Goal: Task Accomplishment & Management: Use online tool/utility

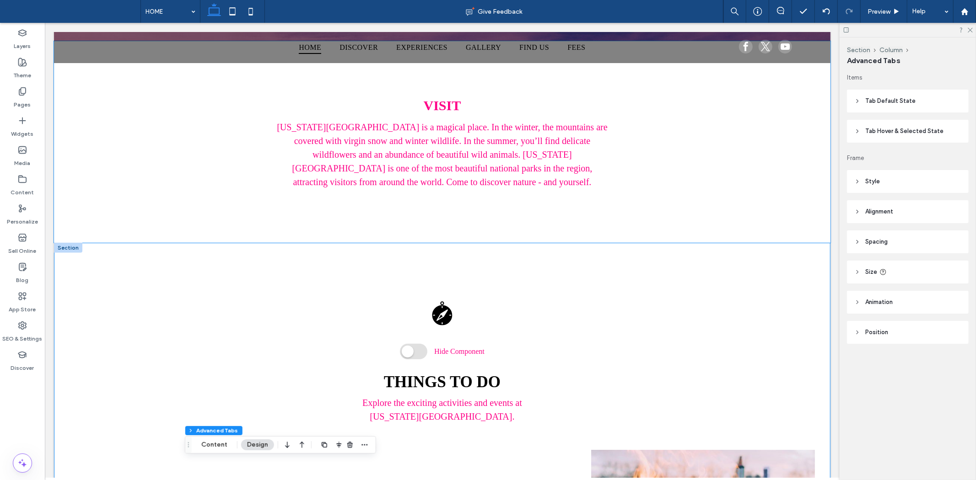
scroll to position [534, 0]
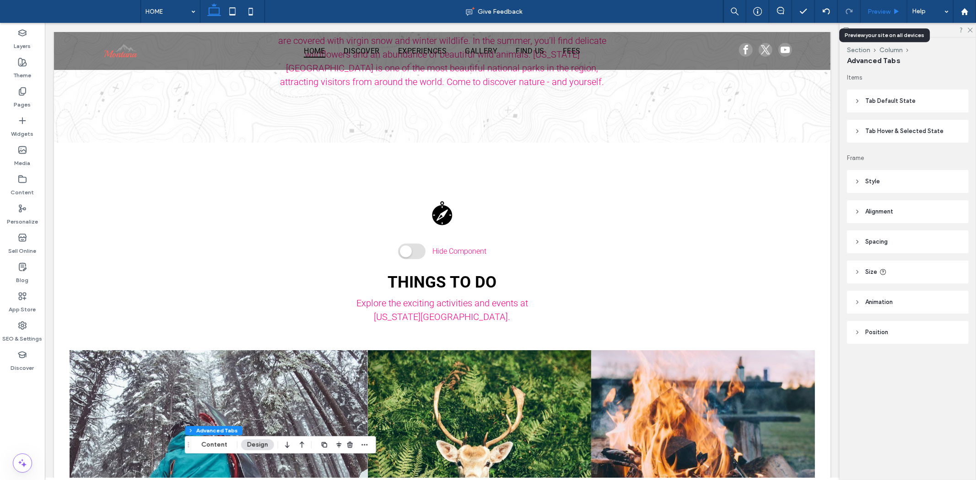
click at [899, 11] on icon at bounding box center [896, 11] width 7 height 7
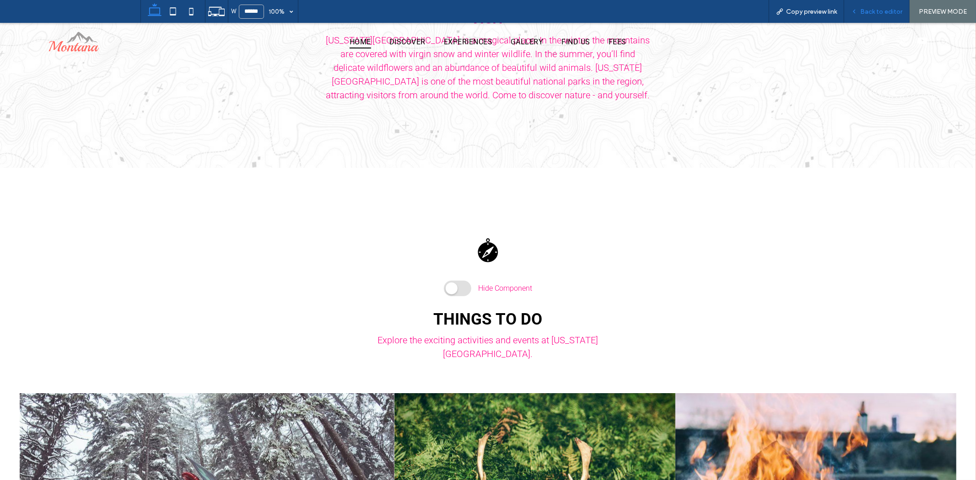
scroll to position [569, 0]
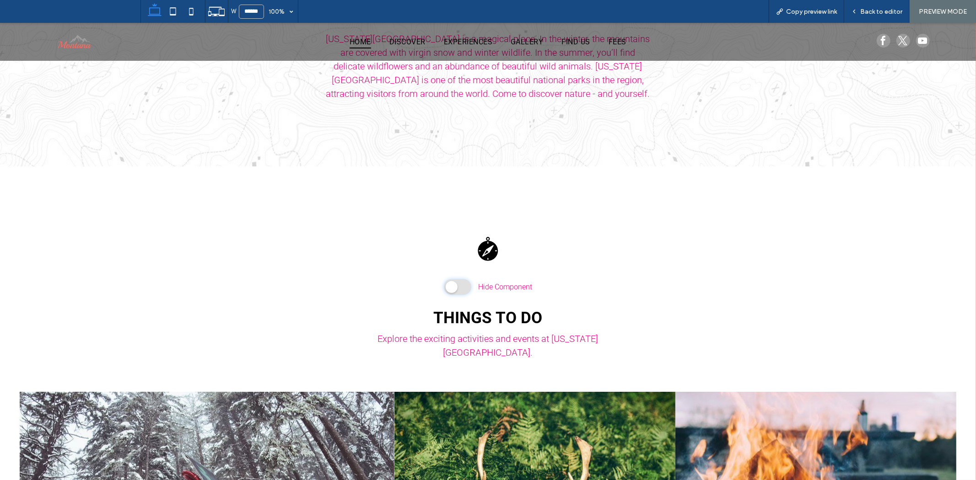
click at [455, 283] on span at bounding box center [457, 287] width 27 height 16
click at [454, 284] on span at bounding box center [457, 287] width 27 height 16
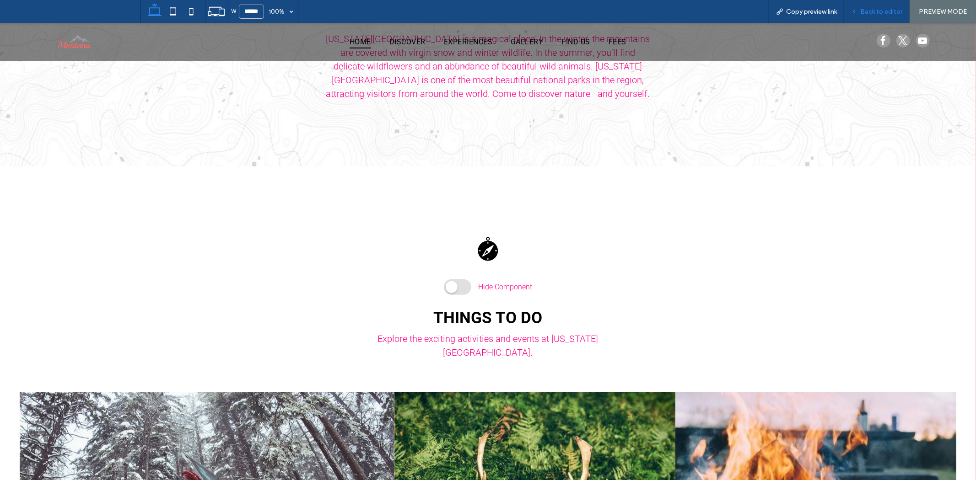
click at [870, 10] on span "Back to editor" at bounding box center [881, 12] width 42 height 8
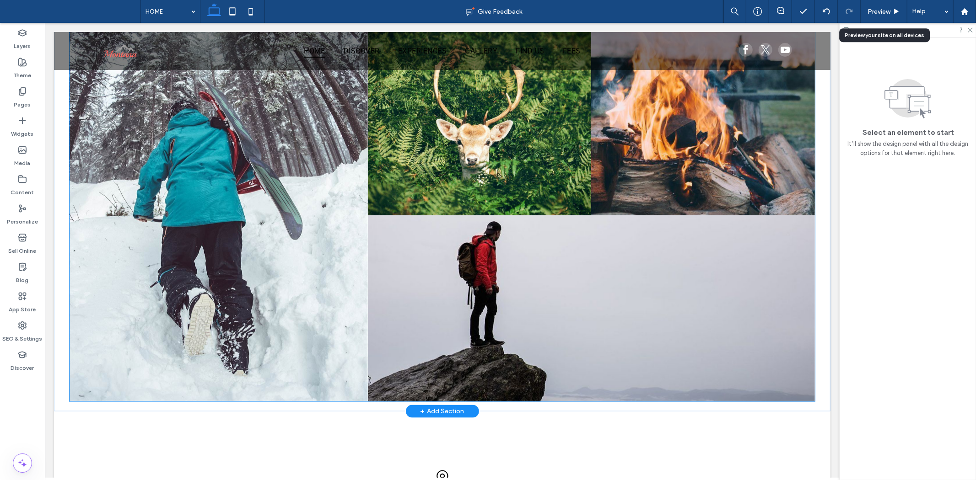
scroll to position [941, 0]
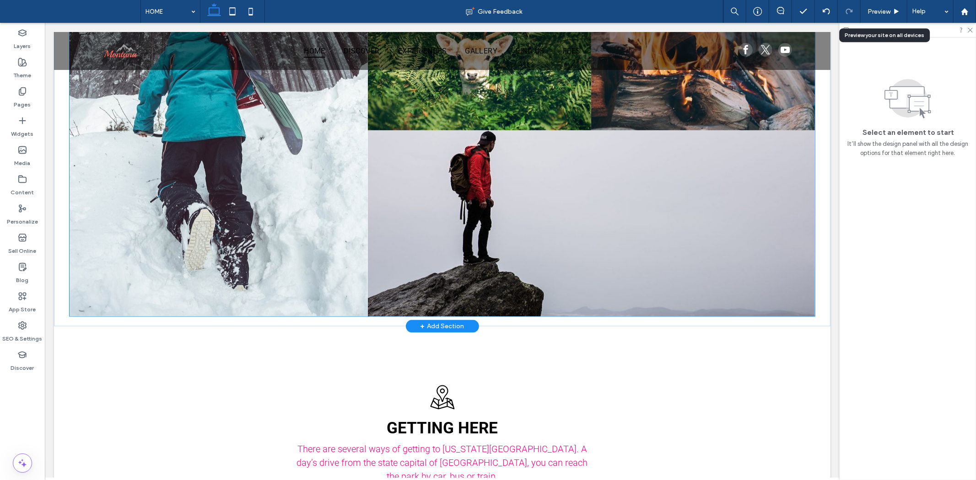
click at [535, 216] on link at bounding box center [591, 223] width 474 height 198
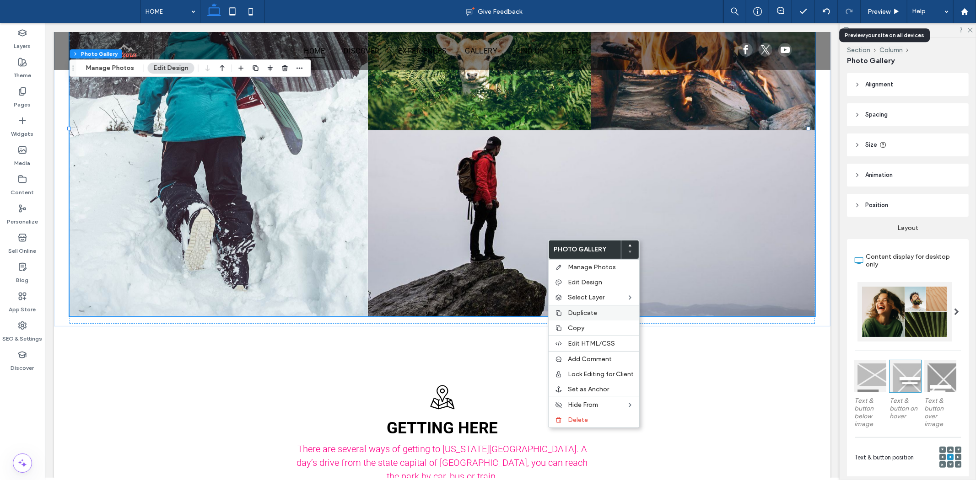
click at [596, 312] on span "Duplicate" at bounding box center [582, 313] width 29 height 8
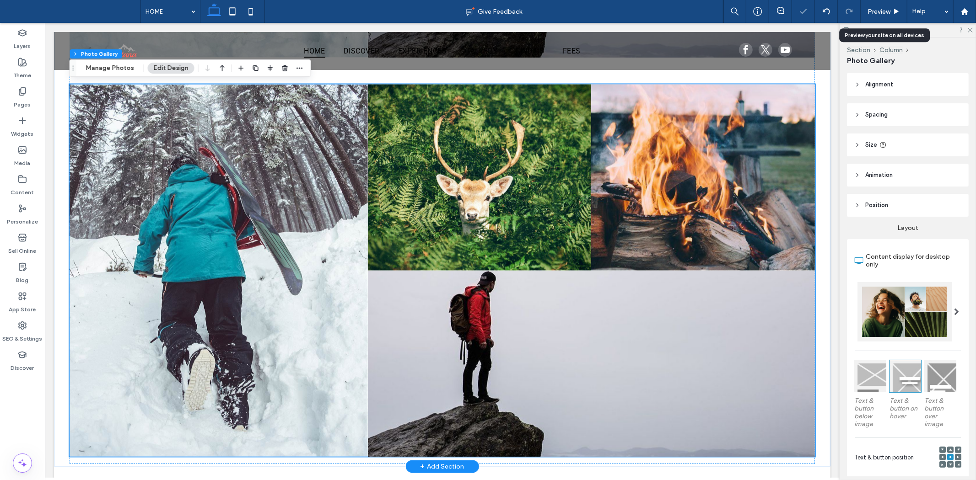
scroll to position [1195, 0]
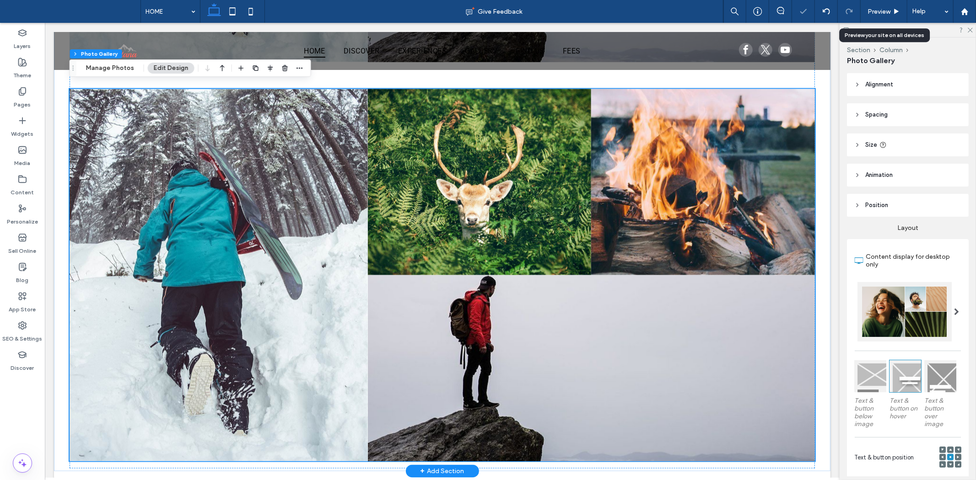
click at [552, 289] on link at bounding box center [591, 368] width 474 height 198
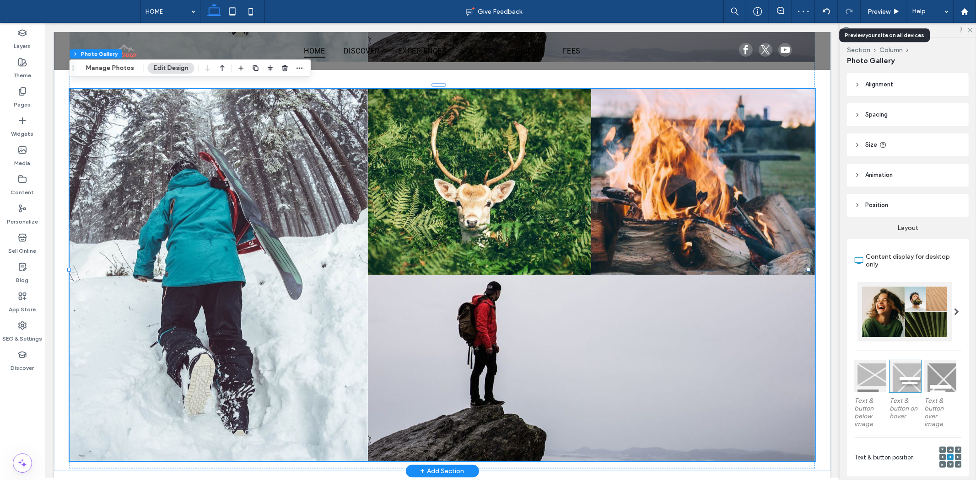
click at [518, 198] on link at bounding box center [478, 182] width 237 height 198
click at [545, 240] on link at bounding box center [478, 182] width 237 height 198
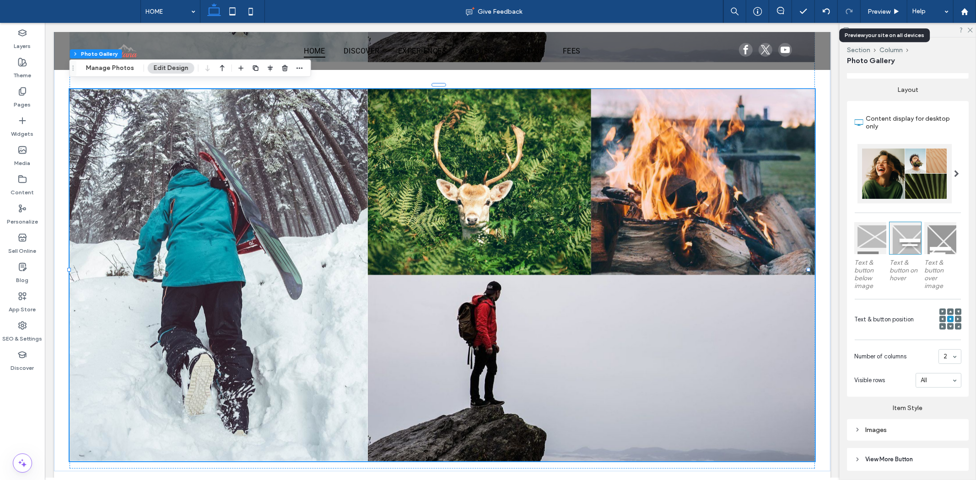
scroll to position [0, 0]
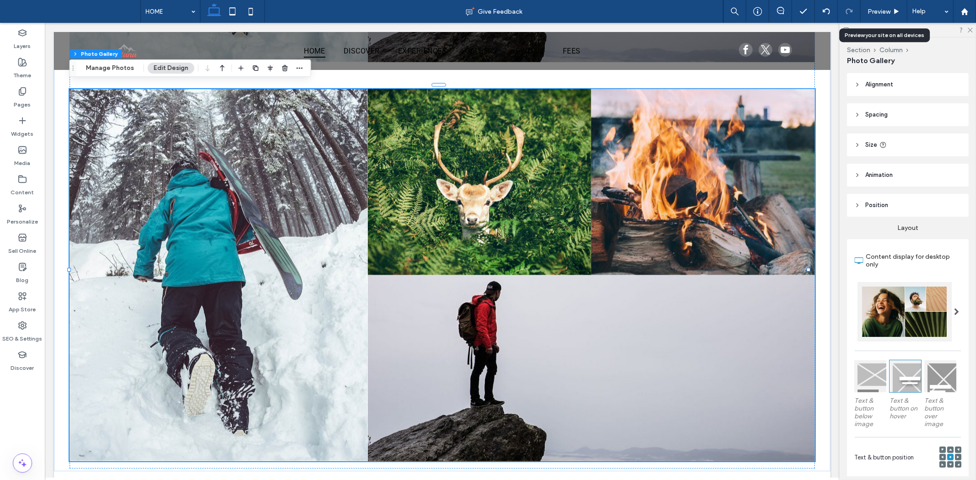
click at [954, 313] on div at bounding box center [956, 311] width 19 height 59
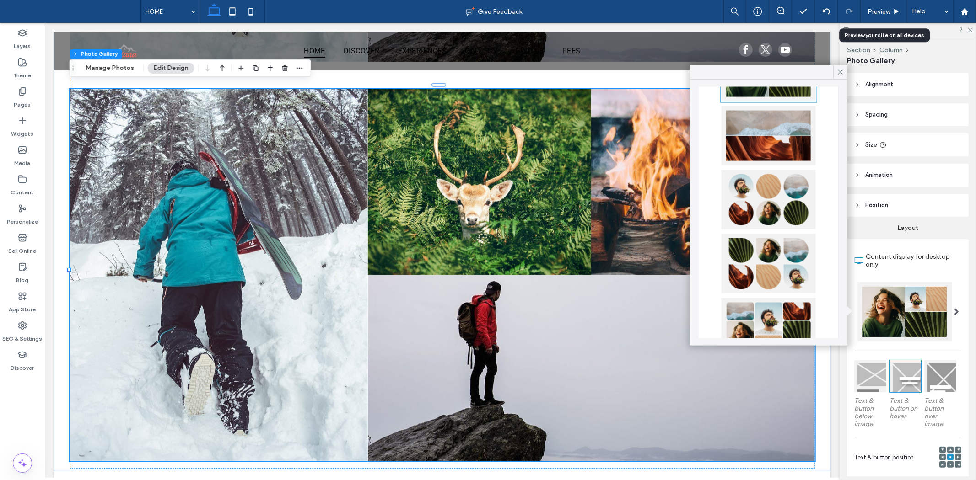
scroll to position [276, 0]
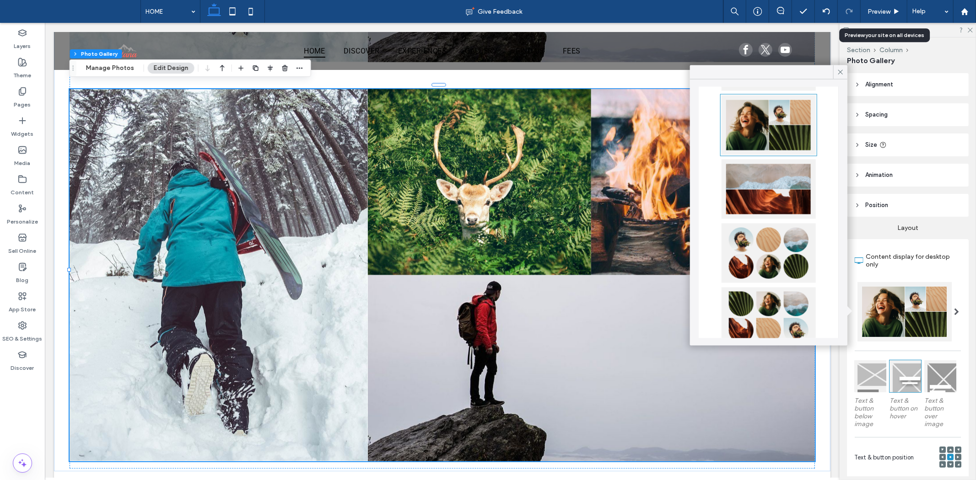
click at [784, 248] on div at bounding box center [768, 253] width 94 height 59
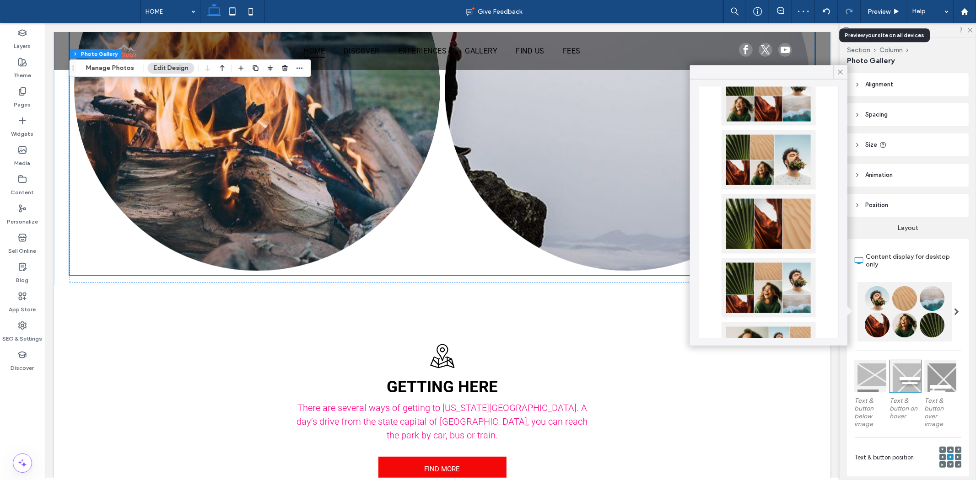
scroll to position [0, 0]
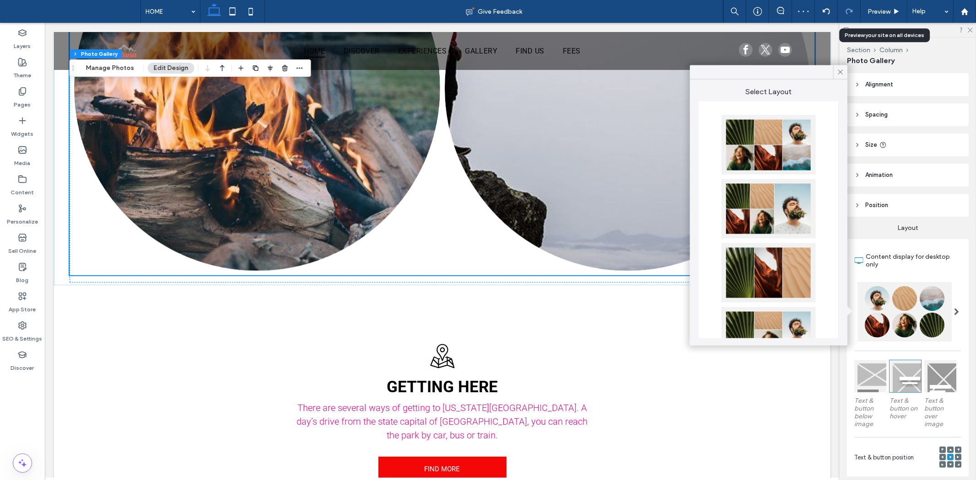
click at [767, 173] on div at bounding box center [768, 144] width 94 height 59
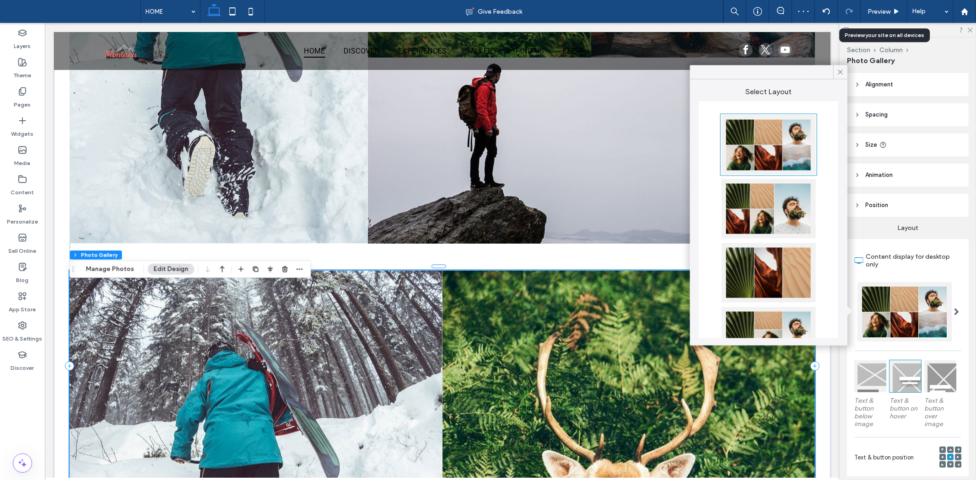
scroll to position [992, 0]
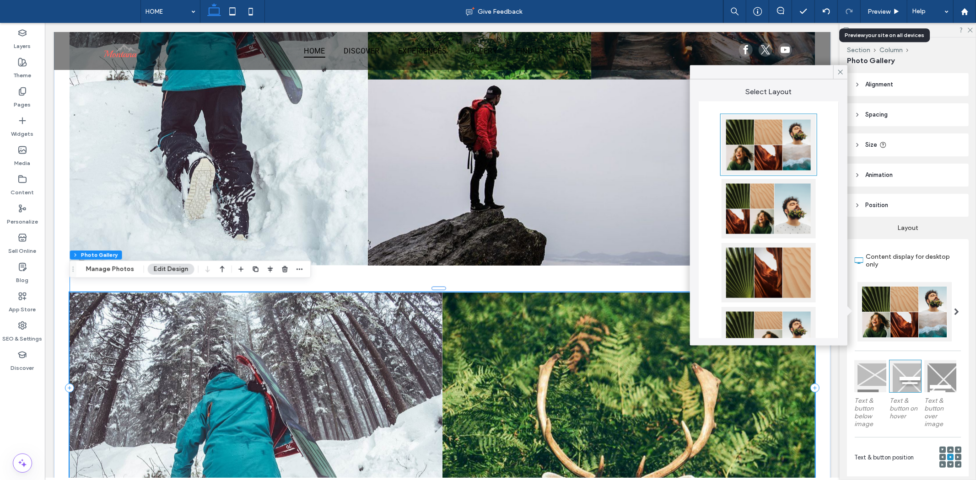
click at [535, 265] on div "Hide Component THINGS TO DO Explore the exciting activities and events at [US_S…" at bounding box center [441, 387] width 745 height 1313
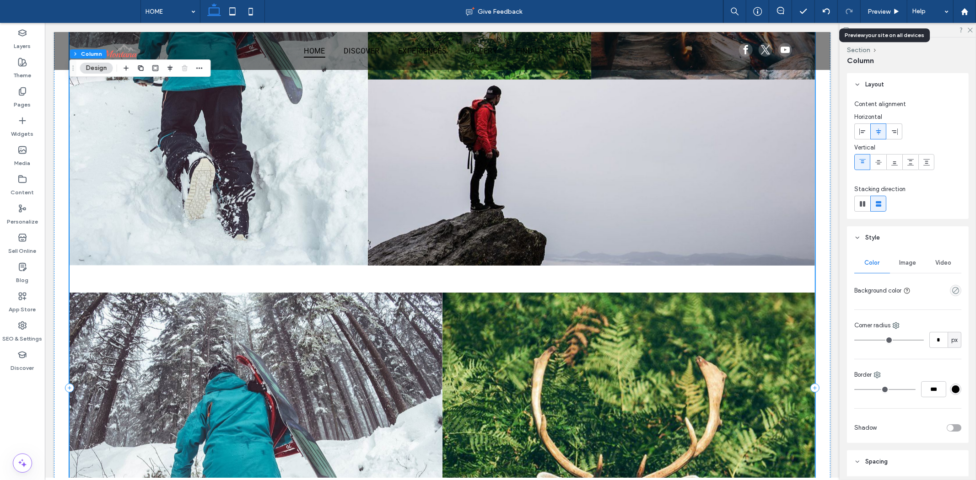
click at [525, 344] on link at bounding box center [627, 478] width 395 height 395
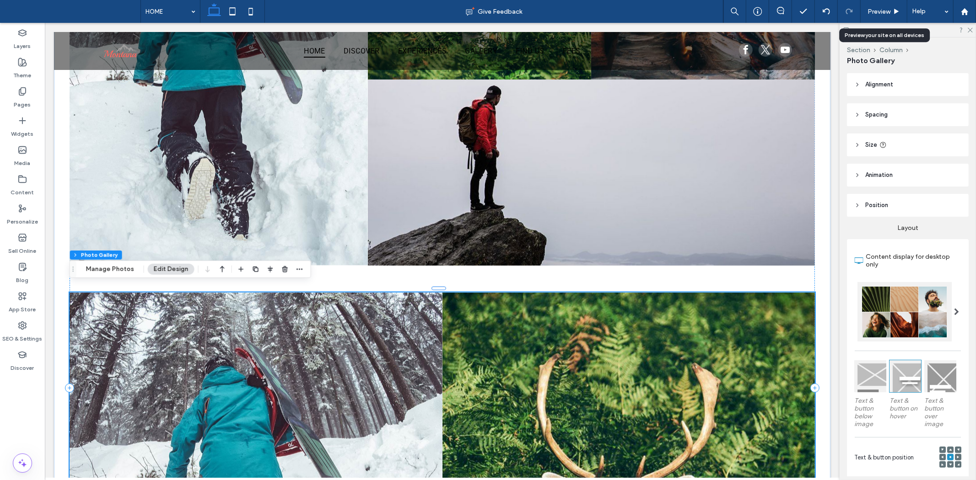
click at [355, 342] on link at bounding box center [255, 478] width 395 height 395
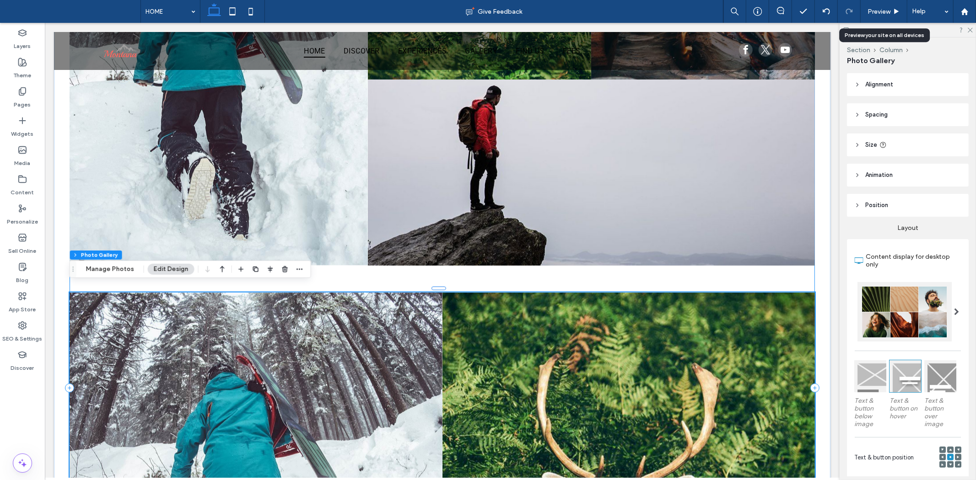
click at [390, 266] on div "Hide Component THINGS TO DO Explore the exciting activities and events at [US_S…" at bounding box center [441, 387] width 745 height 1313
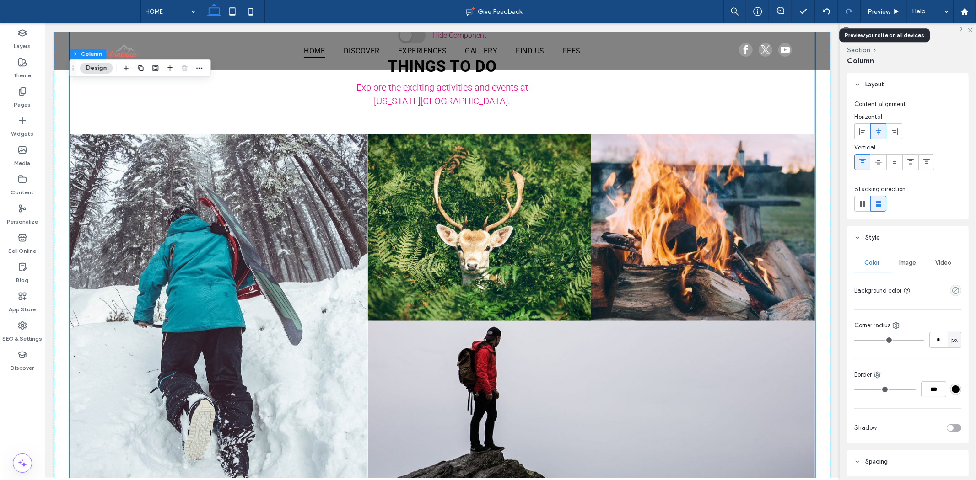
scroll to position [687, 0]
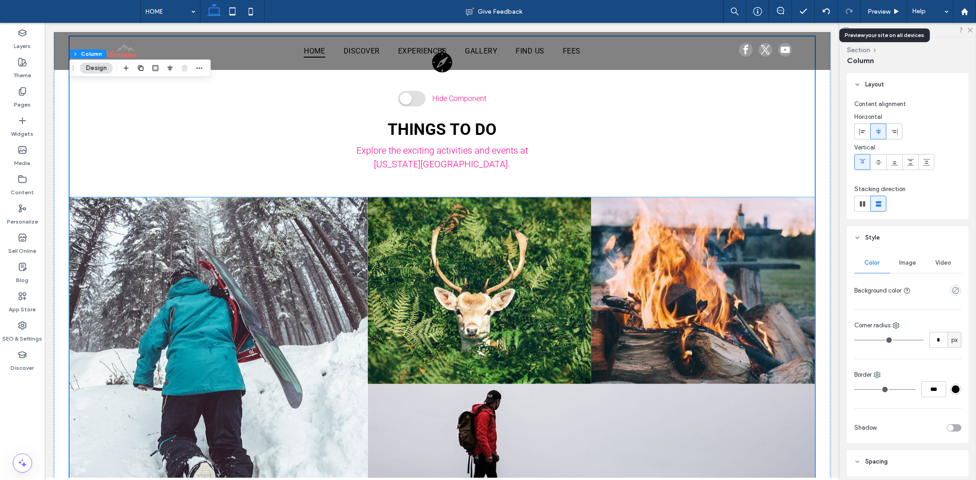
click at [409, 263] on link at bounding box center [478, 291] width 237 height 198
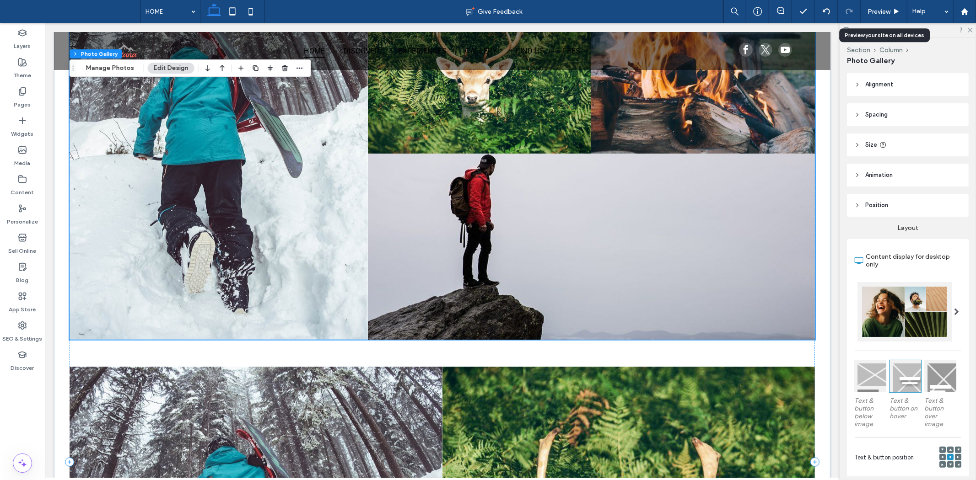
scroll to position [839, 0]
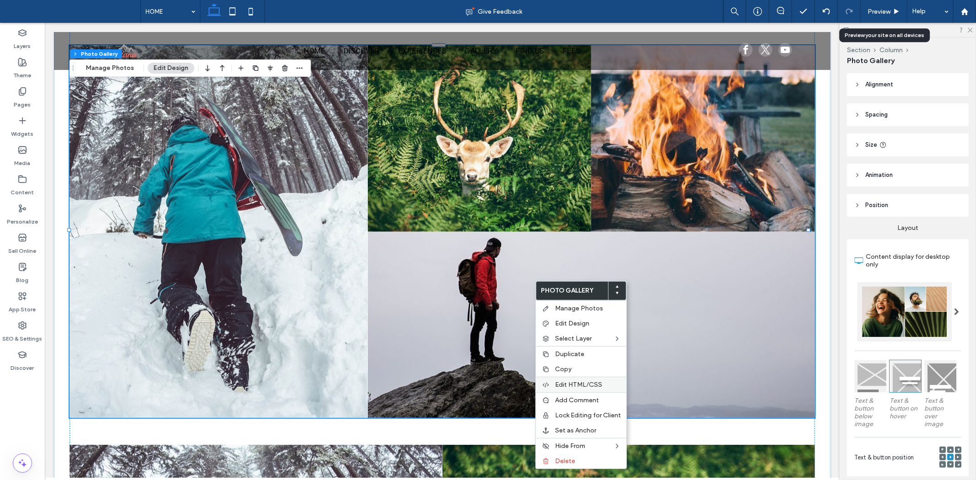
click at [590, 382] on span "Edit HTML/CSS" at bounding box center [578, 385] width 47 height 8
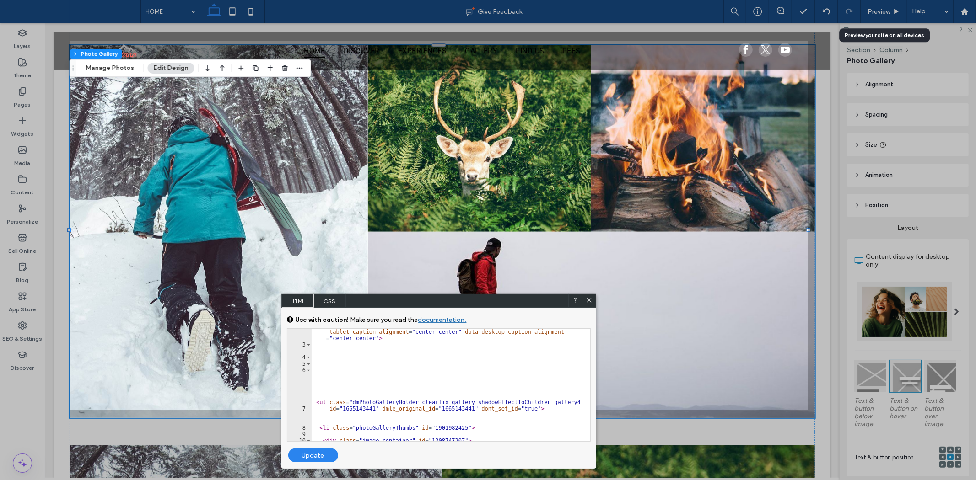
scroll to position [0, 0]
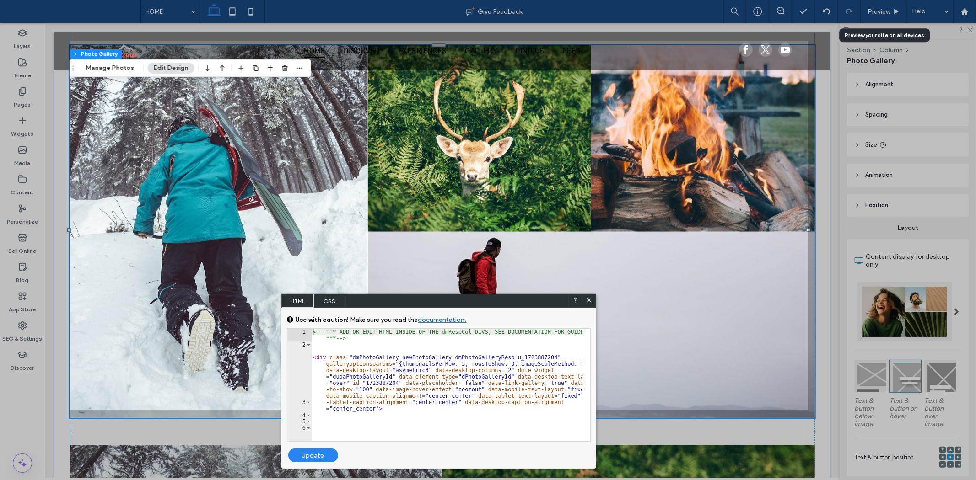
type textarea "**********"
click at [513, 414] on div "<!-- *** ADD OR EDIT HTML INSIDE OF THE dmRespCol DIVS, SEE DOCUMENTATION FOR G…" at bounding box center [446, 411] width 271 height 164
click at [377, 381] on div "<!-- *** ADD OR EDIT HTML INSIDE OF THE dmRespCol DIVS, SEE DOCUMENTATION FOR G…" at bounding box center [446, 411] width 271 height 164
click at [370, 387] on div "<!-- *** ADD OR EDIT HTML INSIDE OF THE dmRespCol DIVS, SEE DOCUMENTATION FOR G…" at bounding box center [446, 411] width 271 height 164
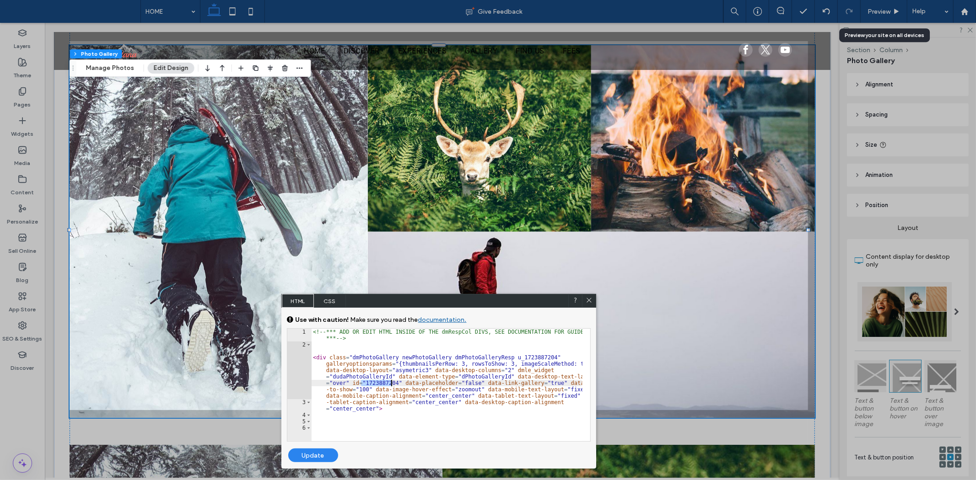
drag, startPoint x: 362, startPoint y: 382, endPoint x: 392, endPoint y: 385, distance: 29.8
click at [392, 385] on div "<!-- *** ADD OR EDIT HTML INSIDE OF THE dmRespCol DIVS, SEE DOCUMENTATION FOR G…" at bounding box center [446, 411] width 271 height 164
click at [387, 425] on div "<!-- *** ADD OR EDIT HTML INSIDE OF THE dmRespCol DIVS, SEE DOCUMENTATION FOR G…" at bounding box center [446, 411] width 271 height 164
paste textarea "**********"
type textarea "**********"
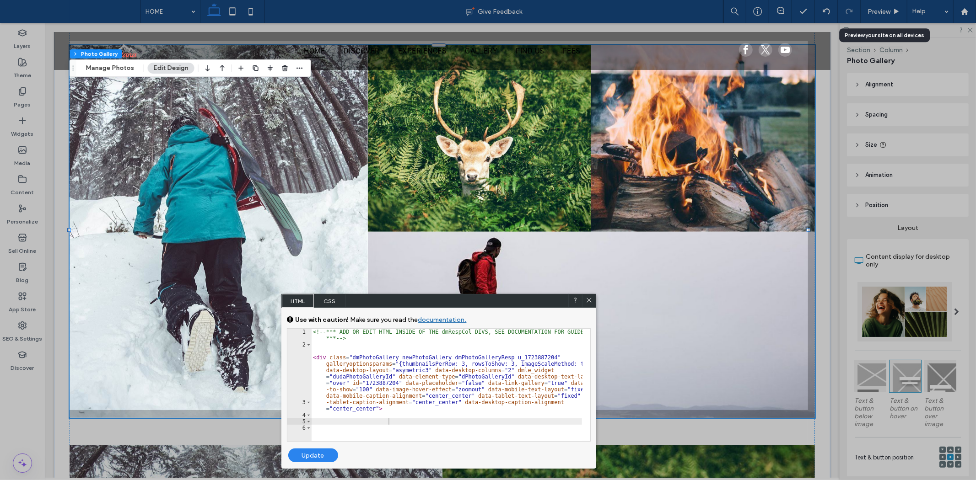
click at [253, 422] on div at bounding box center [439, 445] width 738 height 70
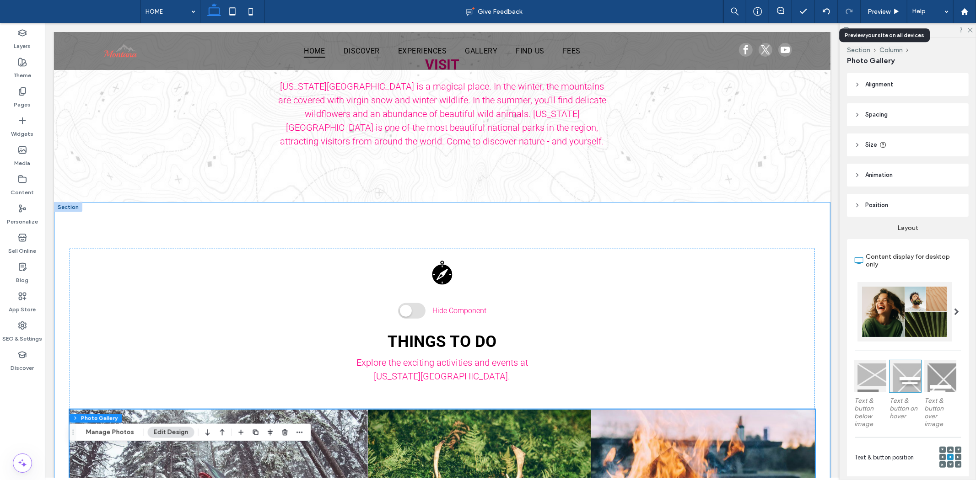
scroll to position [636, 0]
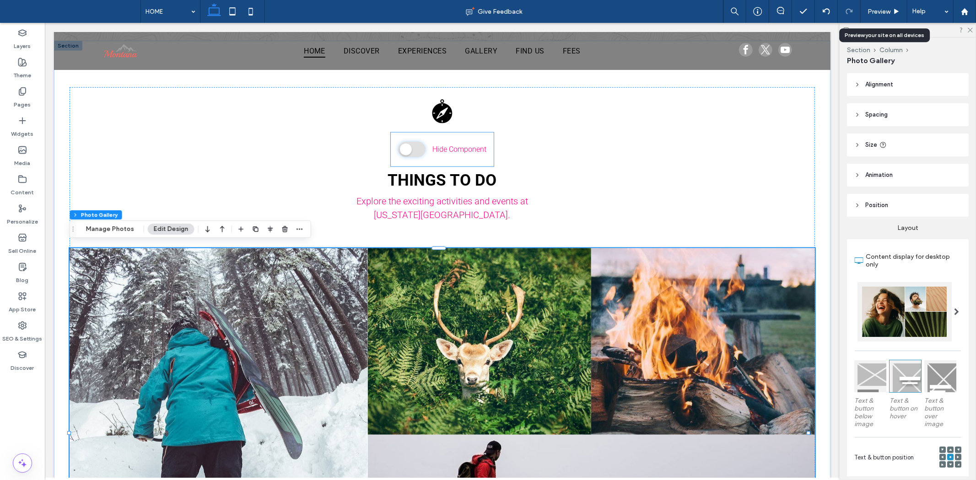
click at [413, 148] on span at bounding box center [411, 149] width 27 height 16
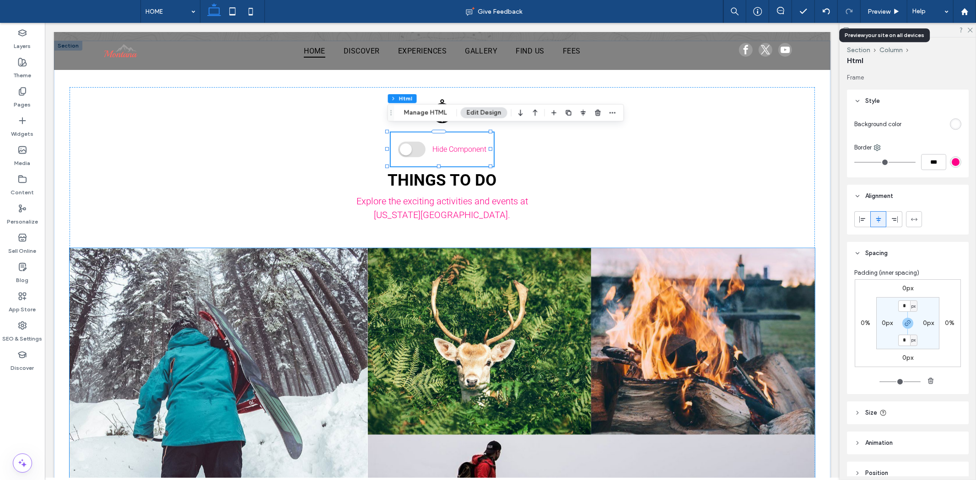
click at [386, 298] on link at bounding box center [478, 341] width 237 height 198
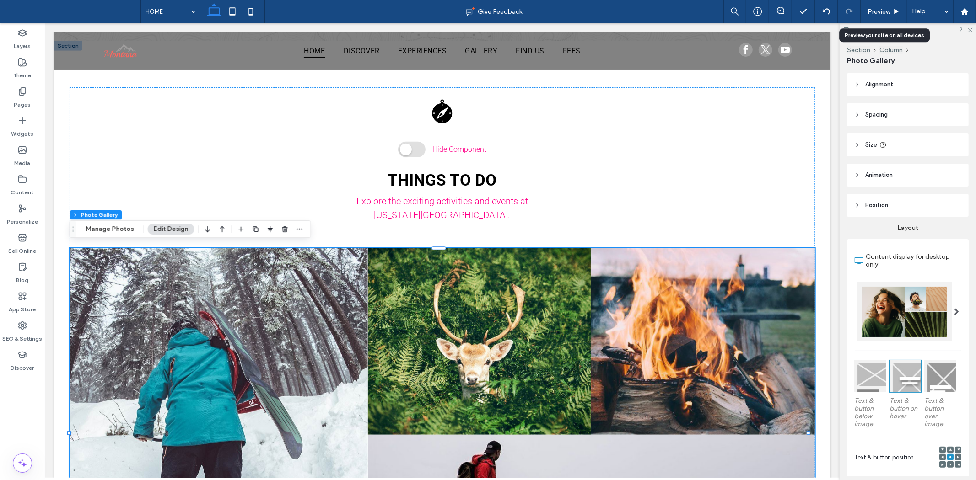
click at [158, 231] on button "Edit Design" at bounding box center [171, 229] width 47 height 11
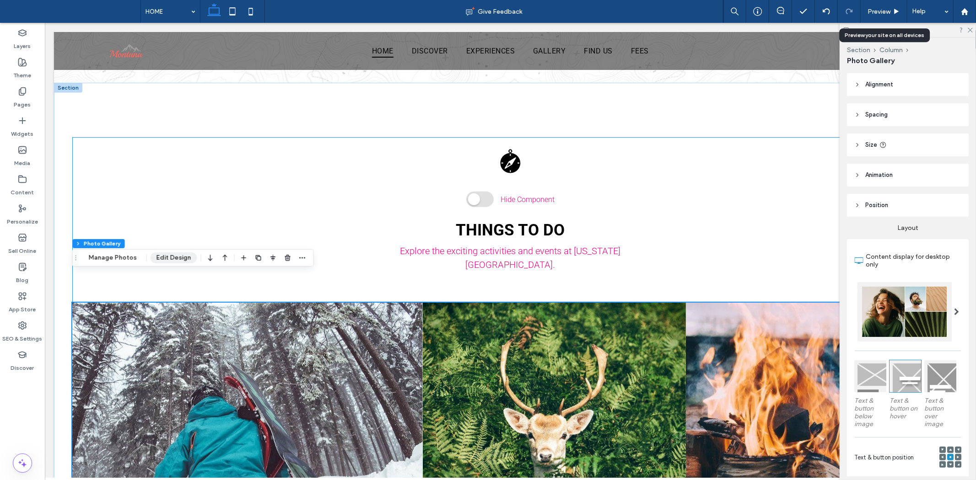
scroll to position [661, 0]
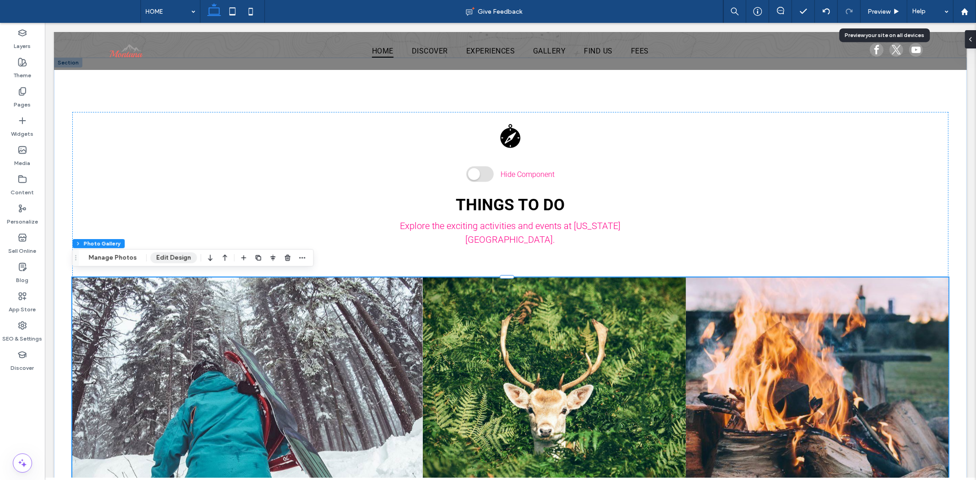
click at [175, 255] on button "Edit Design" at bounding box center [173, 258] width 47 height 11
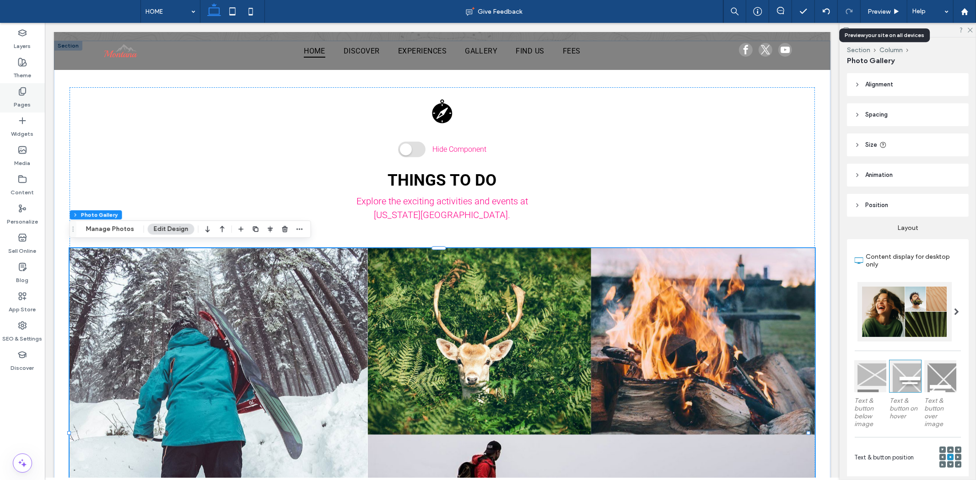
click at [27, 103] on label "Pages" at bounding box center [22, 102] width 17 height 13
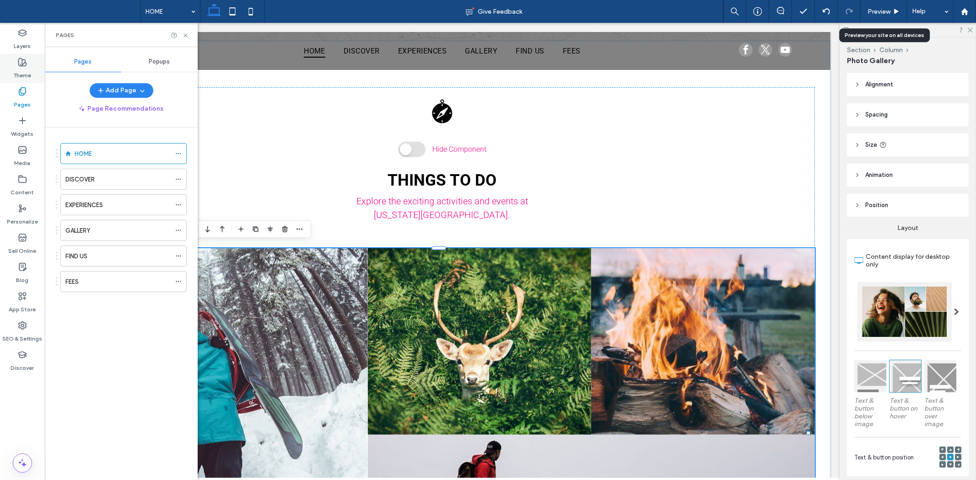
click at [15, 67] on label "Theme" at bounding box center [23, 73] width 18 height 13
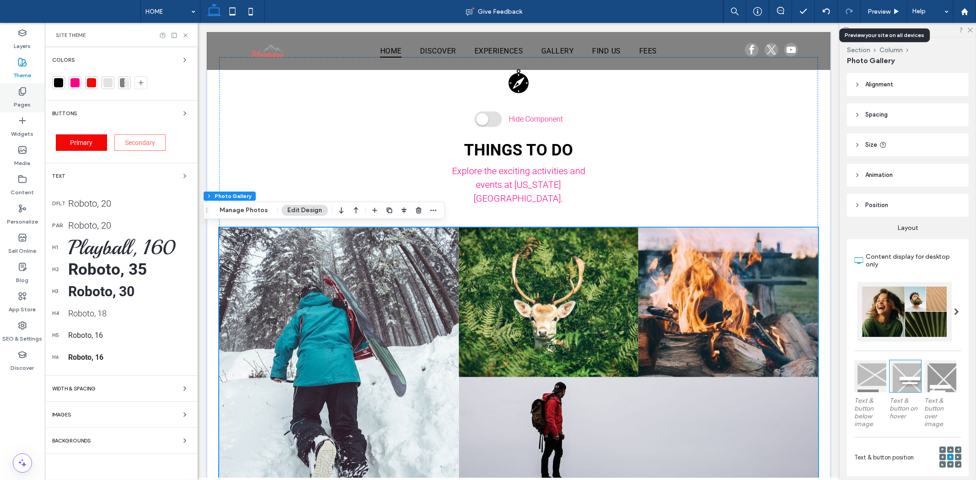
scroll to position [592, 0]
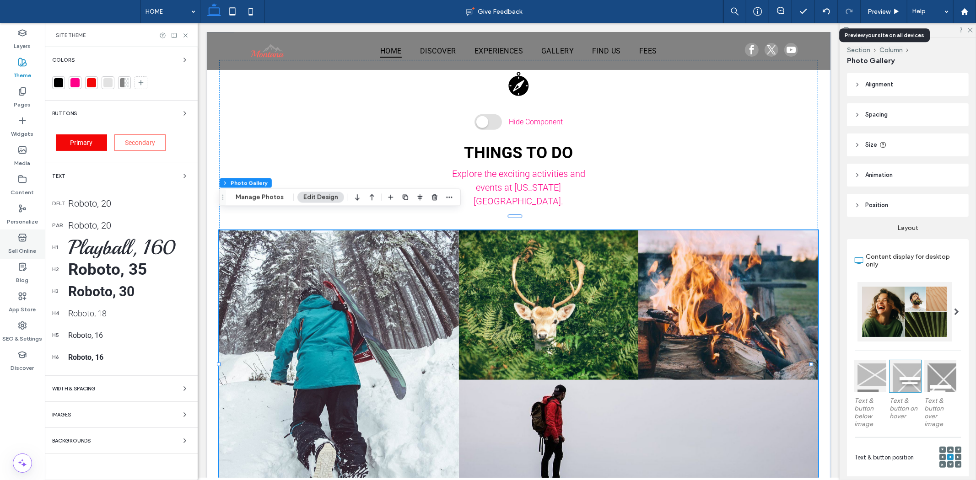
click at [28, 252] on label "Sell Online" at bounding box center [23, 248] width 28 height 13
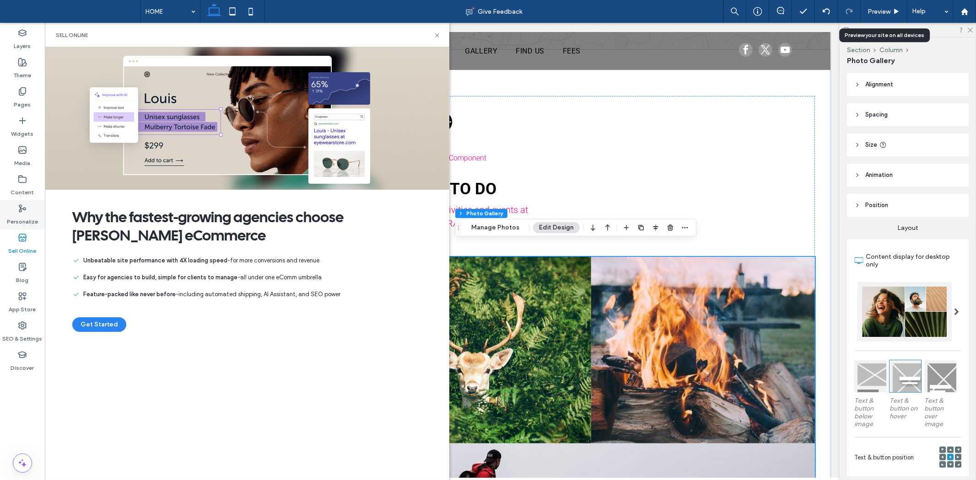
scroll to position [636, 0]
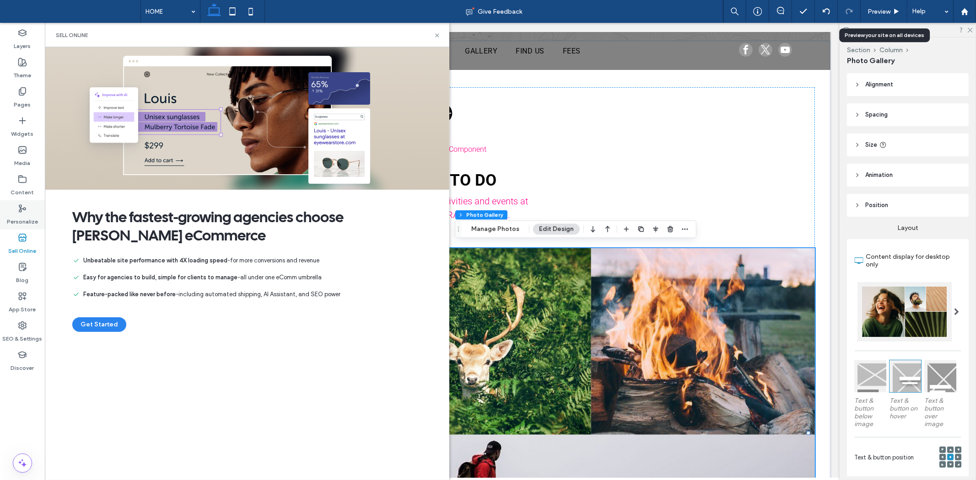
click at [26, 216] on label "Personalize" at bounding box center [22, 219] width 31 height 13
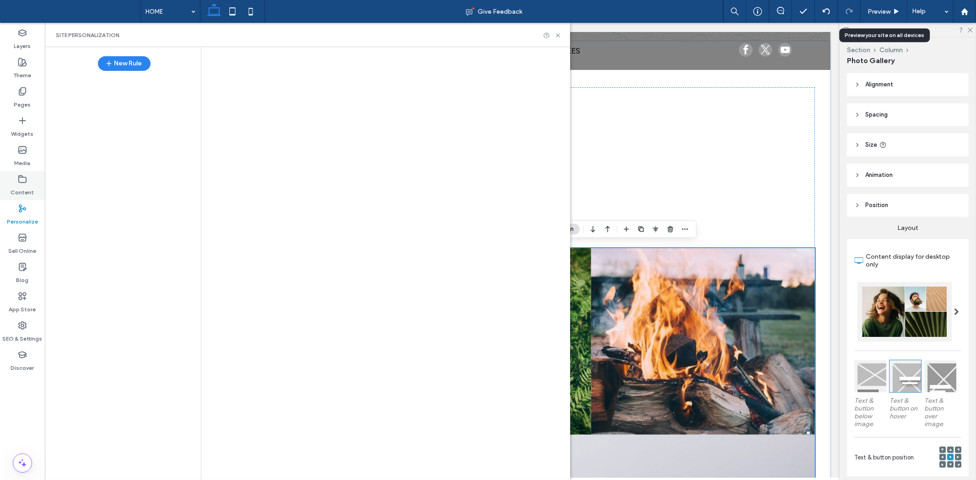
click at [25, 189] on div "HOME Give Feedback Preview Help Design Panel Site Comments Team & Clients Autom…" at bounding box center [488, 240] width 976 height 480
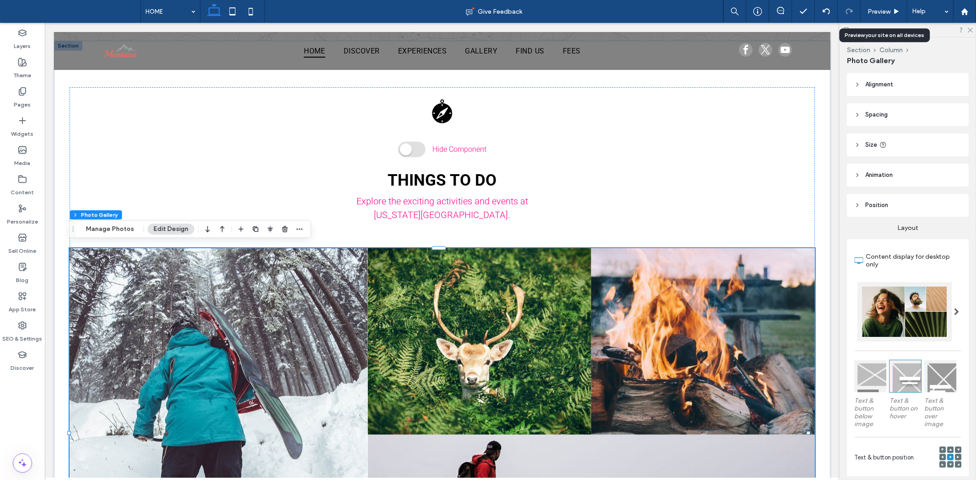
click at [25, 156] on div at bounding box center [488, 240] width 976 height 480
click at [27, 166] on label "Media" at bounding box center [23, 161] width 16 height 13
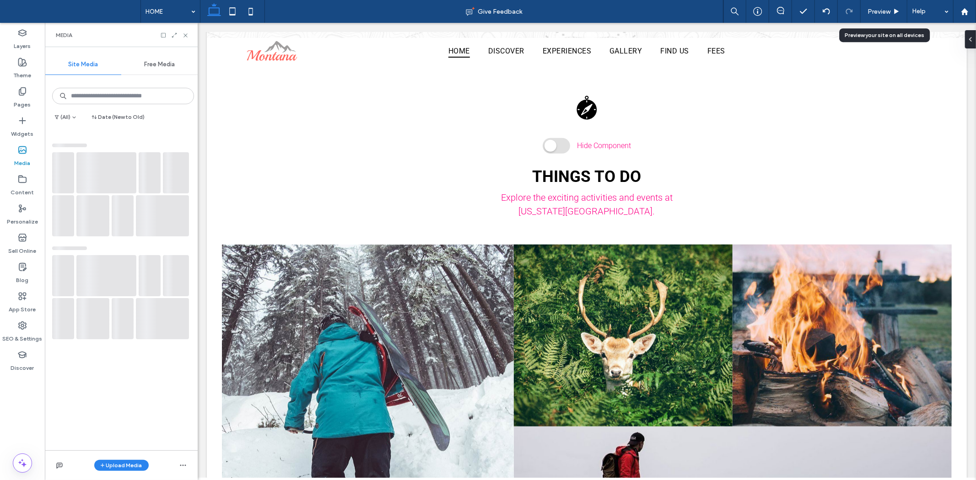
scroll to position [631, 0]
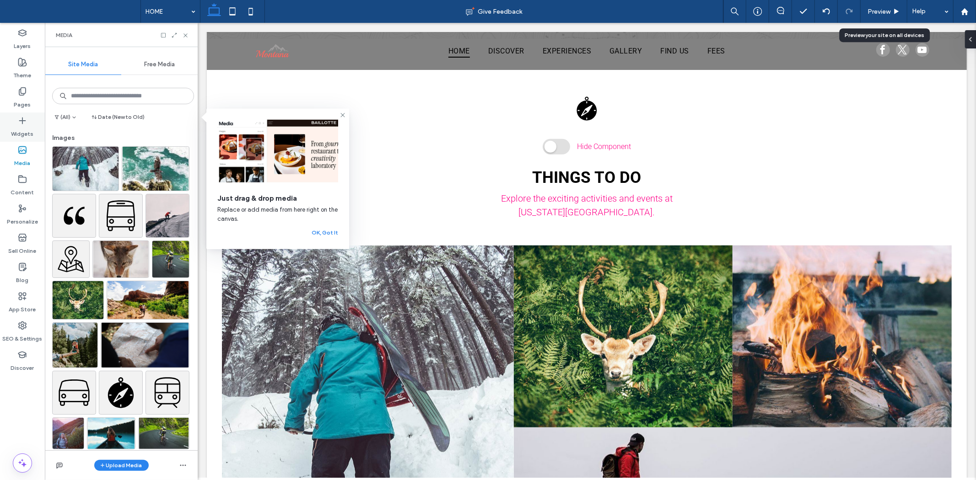
click at [19, 121] on icon at bounding box center [22, 120] width 9 height 9
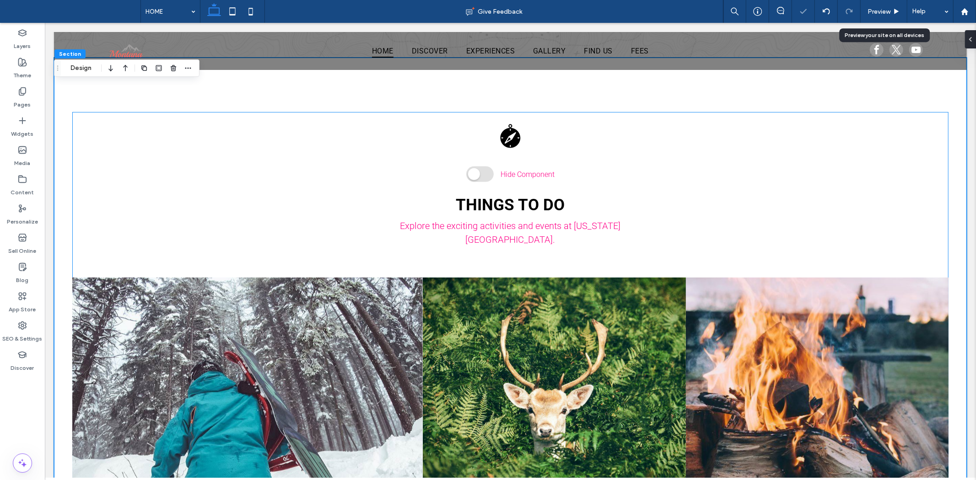
scroll to position [636, 0]
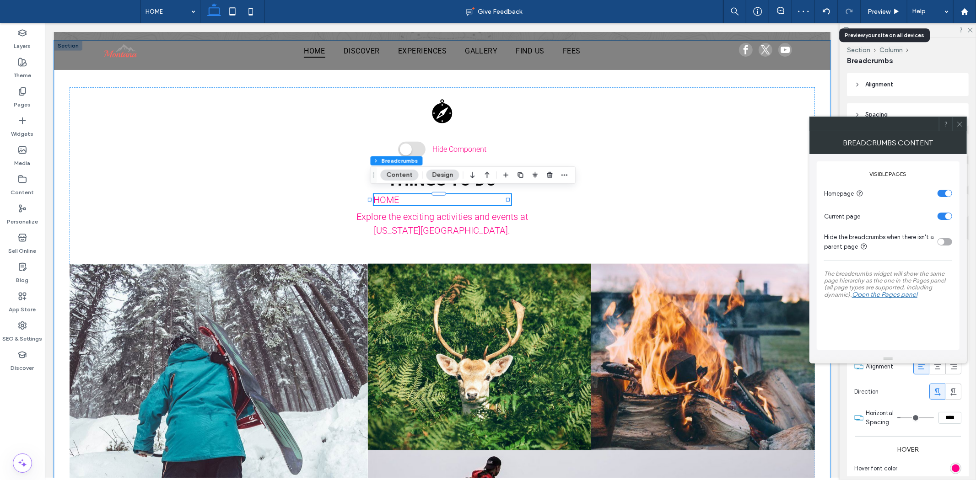
click at [449, 204] on div at bounding box center [438, 204] width 137 height 0
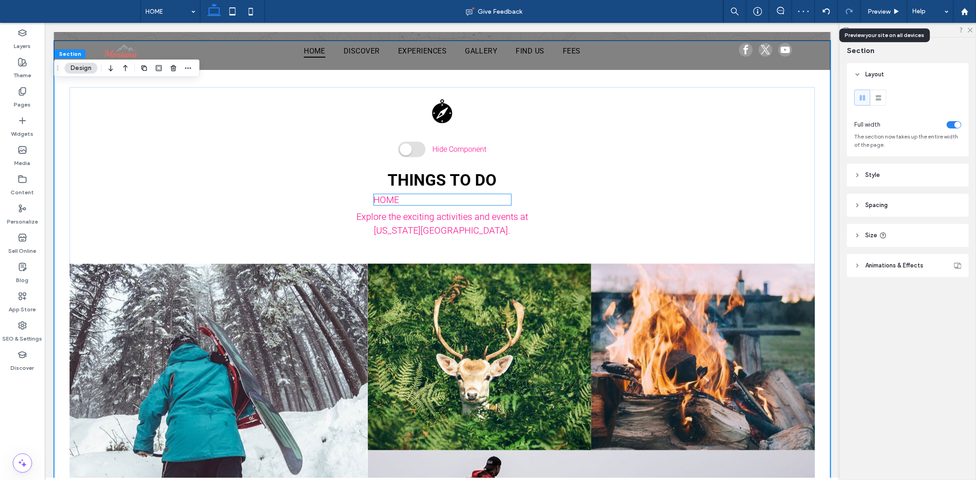
click at [426, 197] on nav "HOME" at bounding box center [441, 199] width 137 height 11
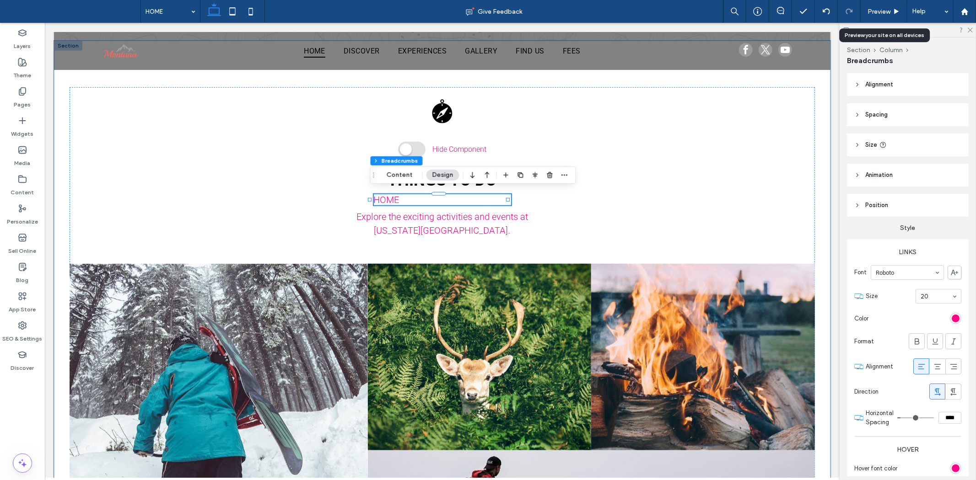
click at [409, 195] on nav "HOME" at bounding box center [441, 199] width 137 height 11
click at [885, 144] on icon at bounding box center [882, 144] width 7 height 7
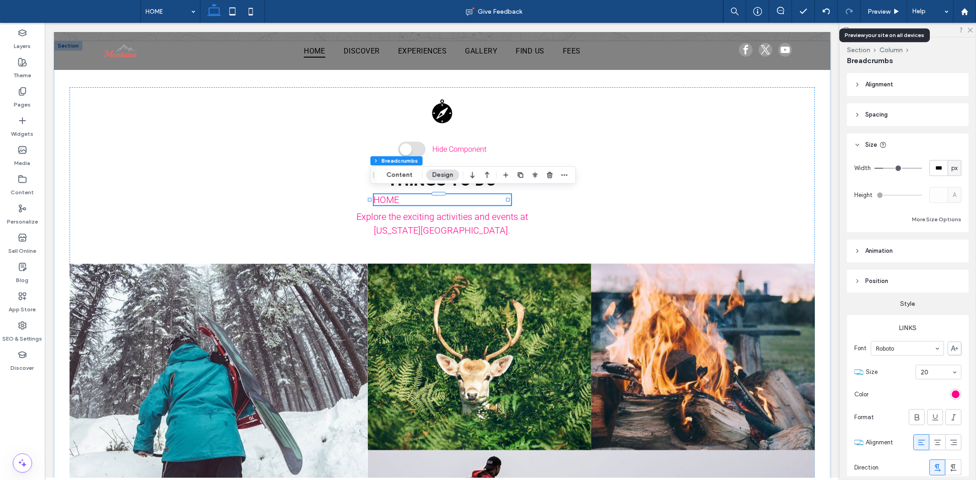
click at [886, 118] on span "Spacing" at bounding box center [876, 114] width 22 height 9
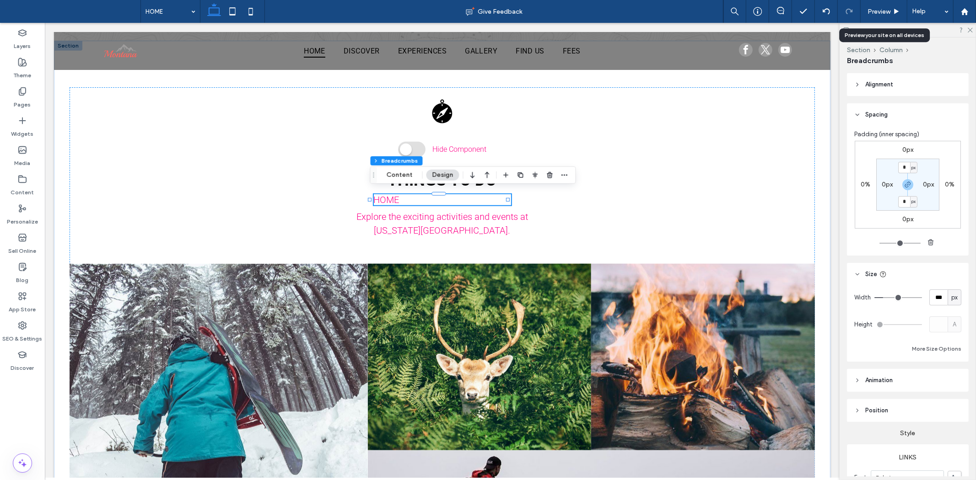
click at [898, 87] on header "Alignment" at bounding box center [908, 84] width 122 height 23
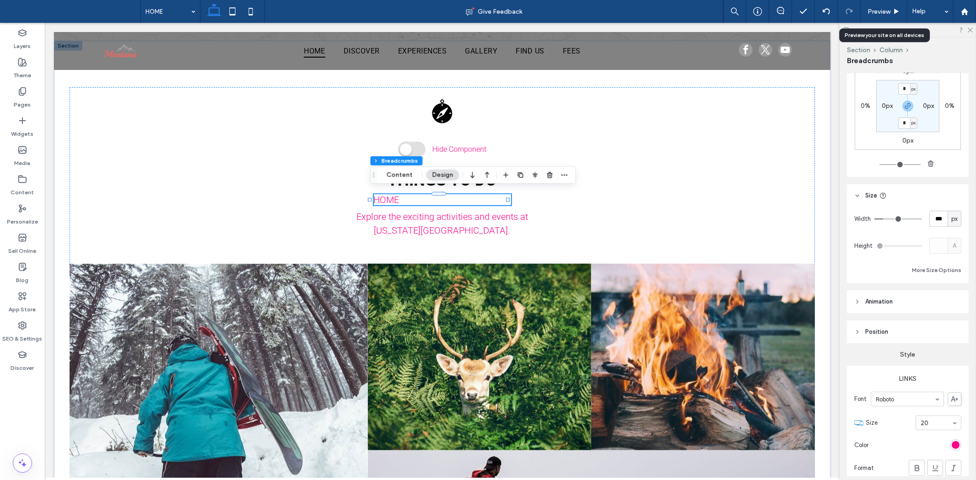
scroll to position [152, 0]
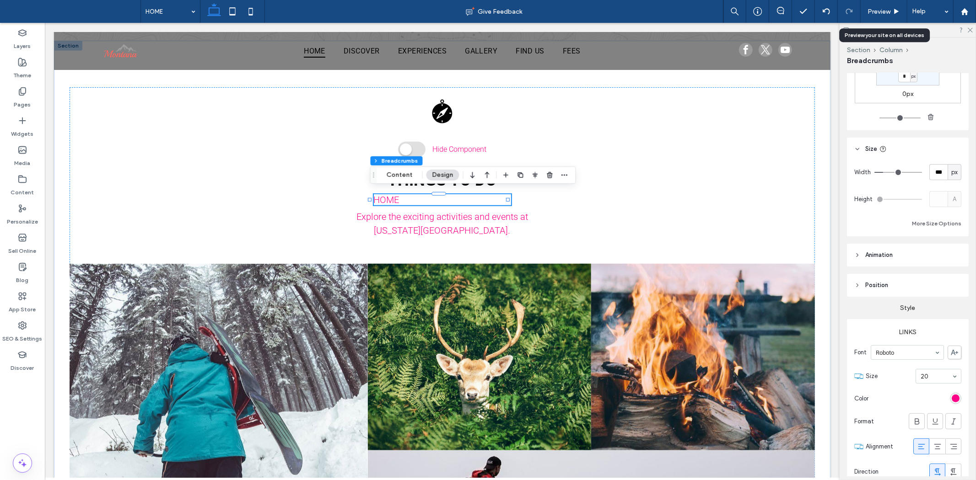
click at [892, 261] on header "Animation" at bounding box center [908, 255] width 122 height 23
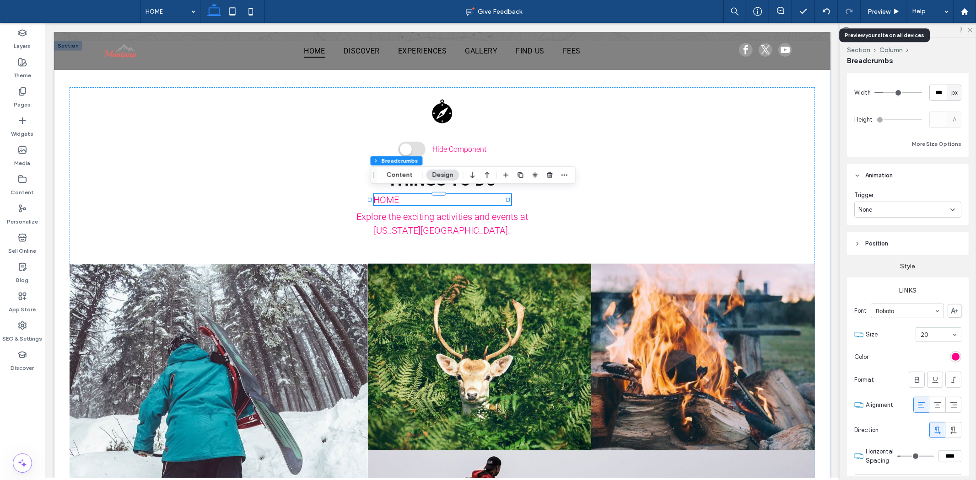
scroll to position [254, 0]
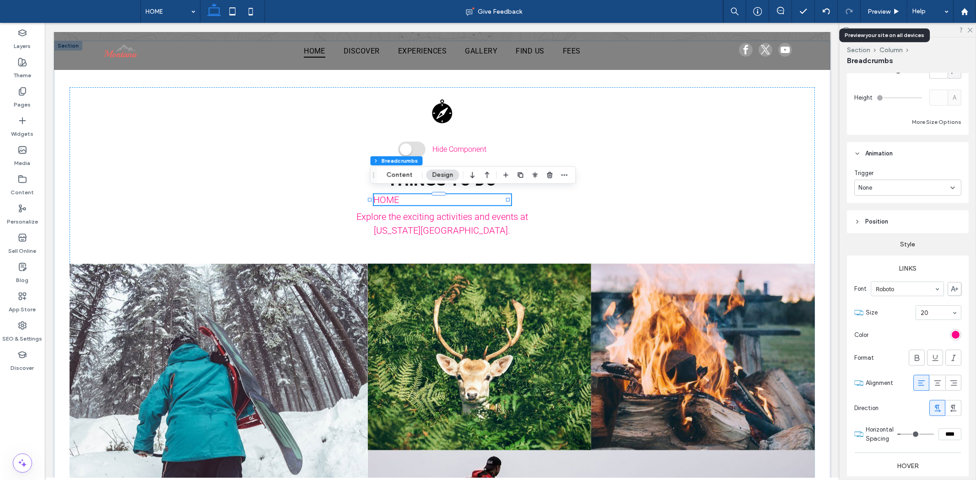
click at [883, 184] on div "None" at bounding box center [904, 187] width 92 height 9
click at [889, 210] on div "None" at bounding box center [905, 204] width 101 height 16
click at [884, 183] on div "None" at bounding box center [904, 187] width 92 height 9
click at [879, 212] on div "Entrance" at bounding box center [905, 220] width 101 height 16
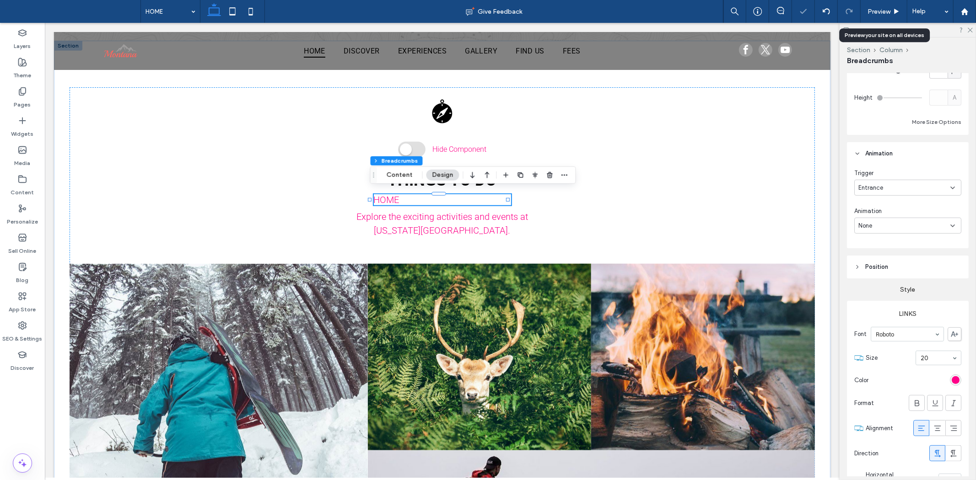
click at [900, 225] on div "None" at bounding box center [904, 225] width 92 height 9
click at [895, 275] on div "Slide In" at bounding box center [905, 273] width 101 height 16
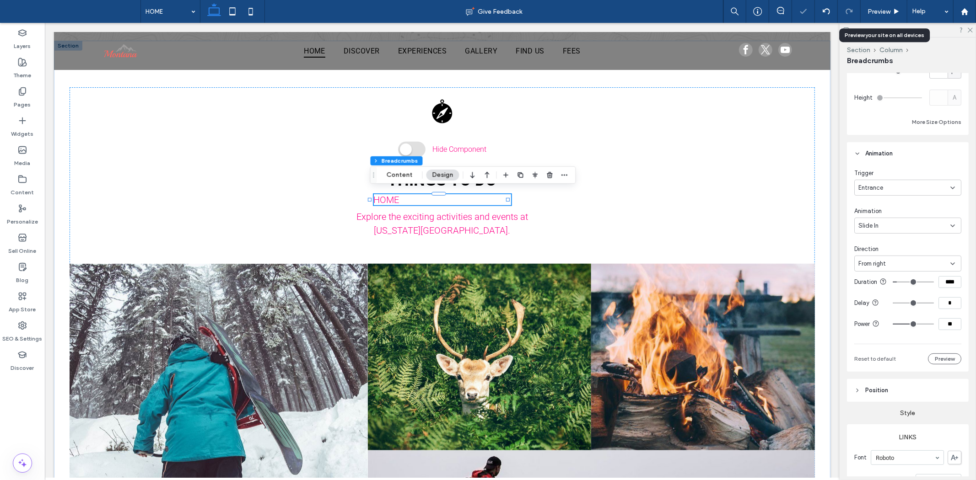
click at [886, 221] on div "Slide In" at bounding box center [904, 225] width 92 height 9
click at [887, 237] on div "None" at bounding box center [905, 241] width 101 height 16
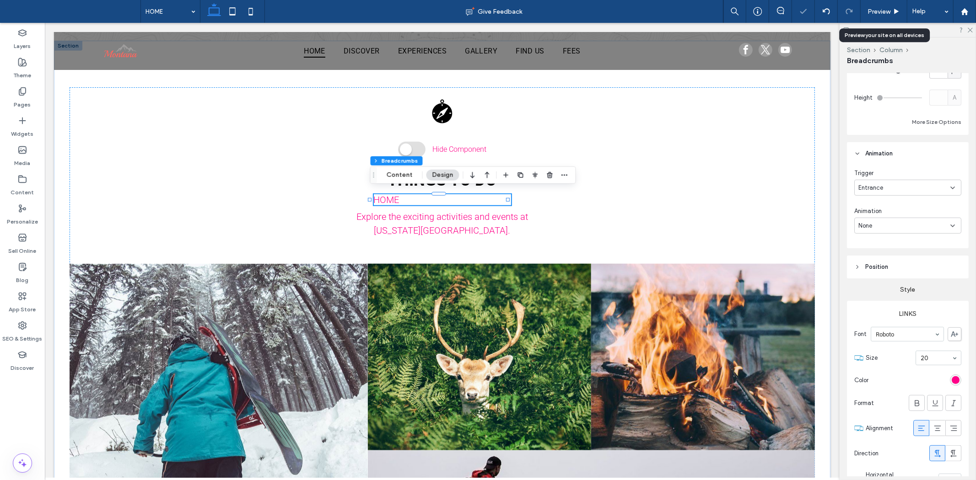
click at [893, 268] on header "Position" at bounding box center [908, 267] width 122 height 23
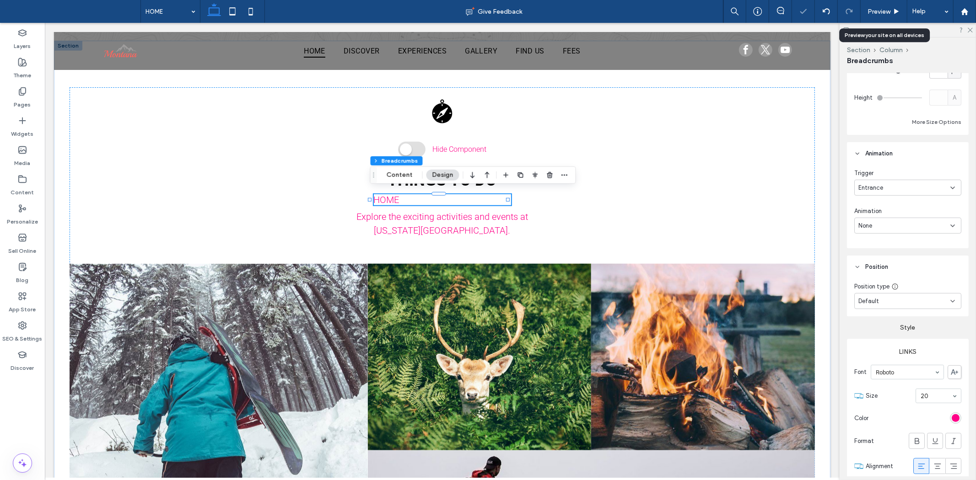
click at [897, 300] on div "Default" at bounding box center [904, 301] width 92 height 9
click at [910, 279] on div "Position type Default" at bounding box center [908, 298] width 122 height 38
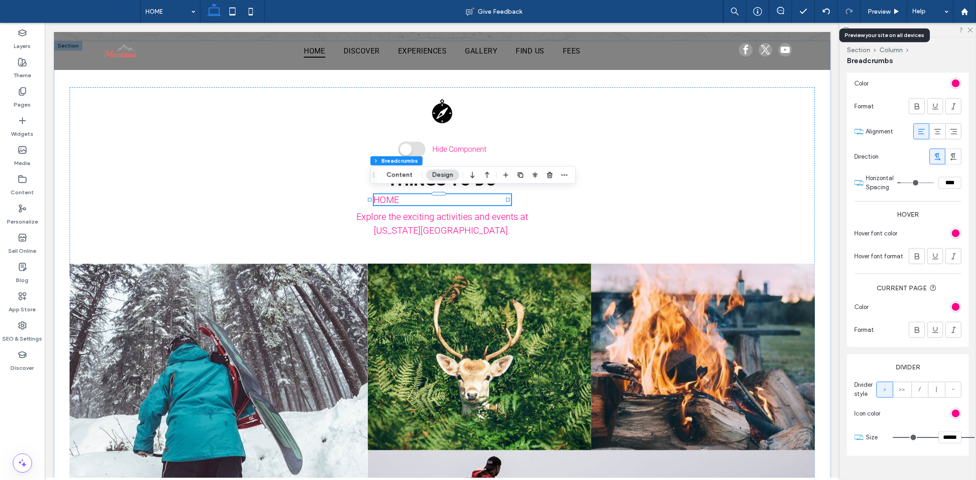
scroll to position [616, 0]
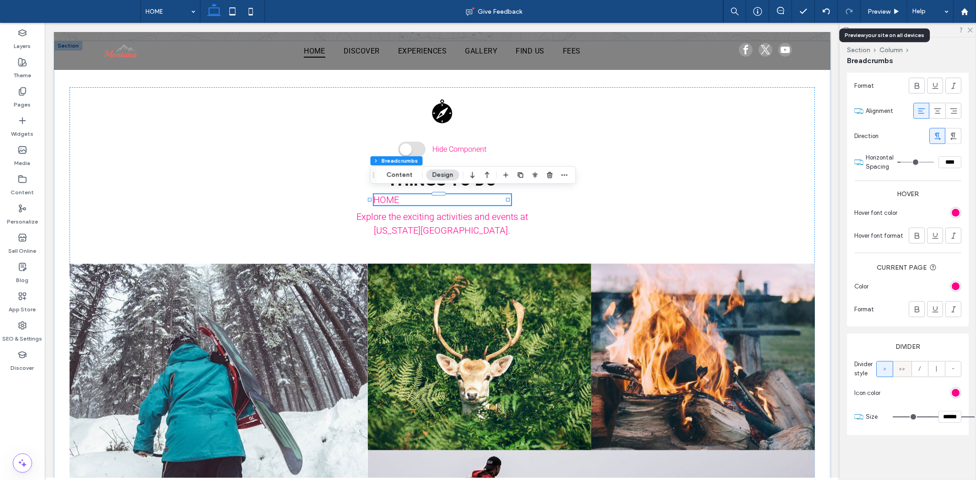
click at [903, 366] on span ">>" at bounding box center [902, 369] width 6 height 9
click at [29, 130] on label "Widgets" at bounding box center [22, 131] width 22 height 13
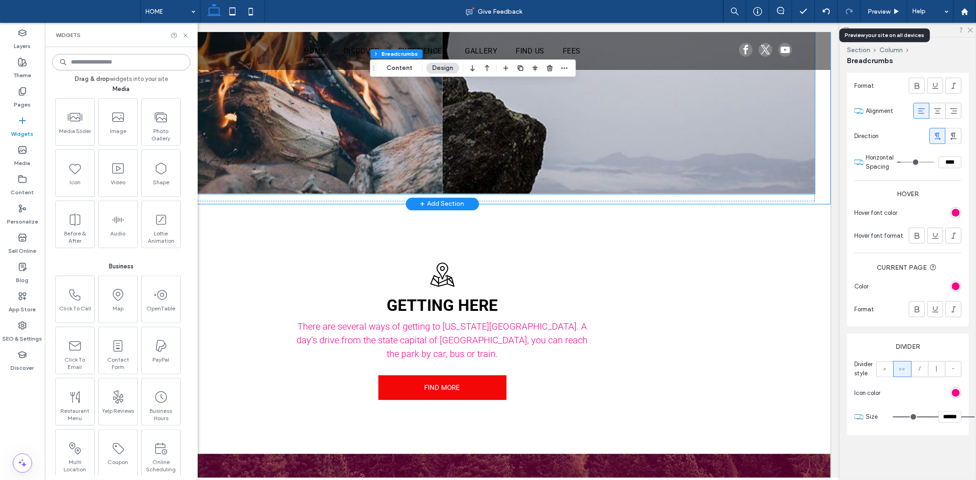
scroll to position [1805, 0]
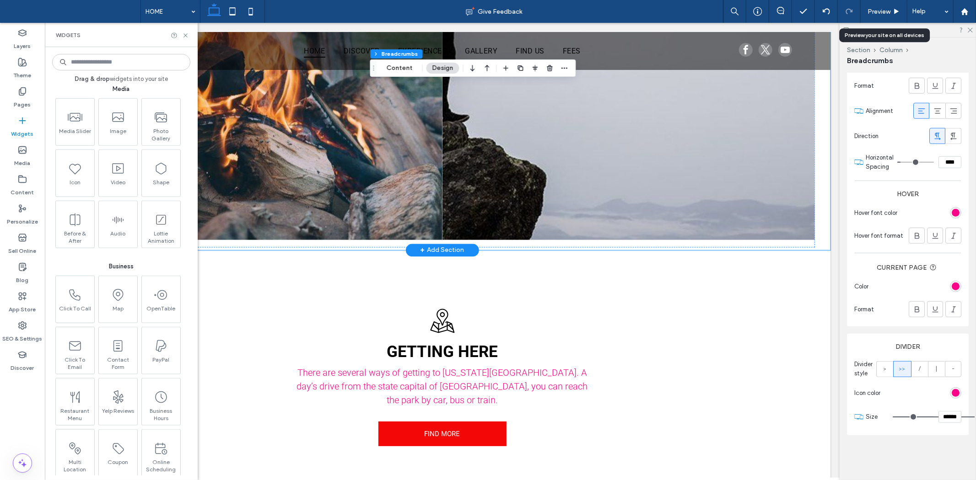
click at [430, 245] on div "+ Add Section" at bounding box center [442, 250] width 44 height 10
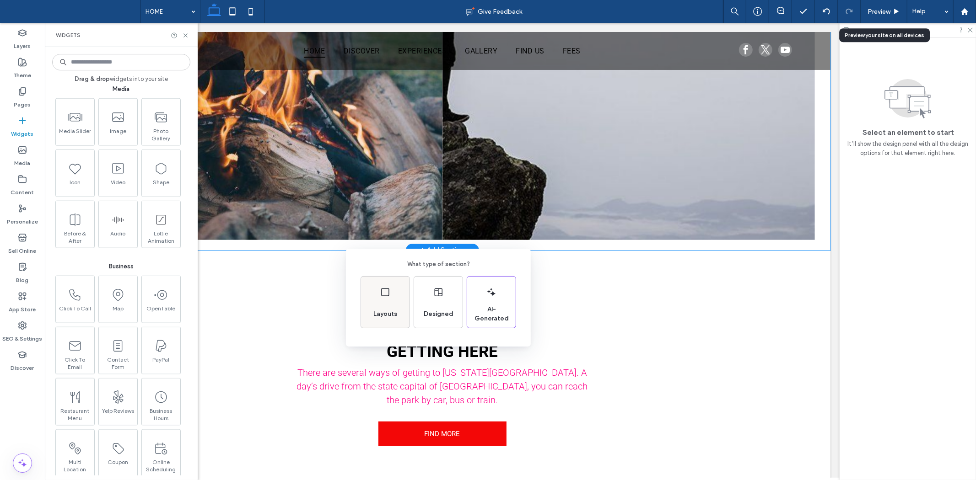
click at [386, 302] on div "Layouts" at bounding box center [385, 302] width 48 height 51
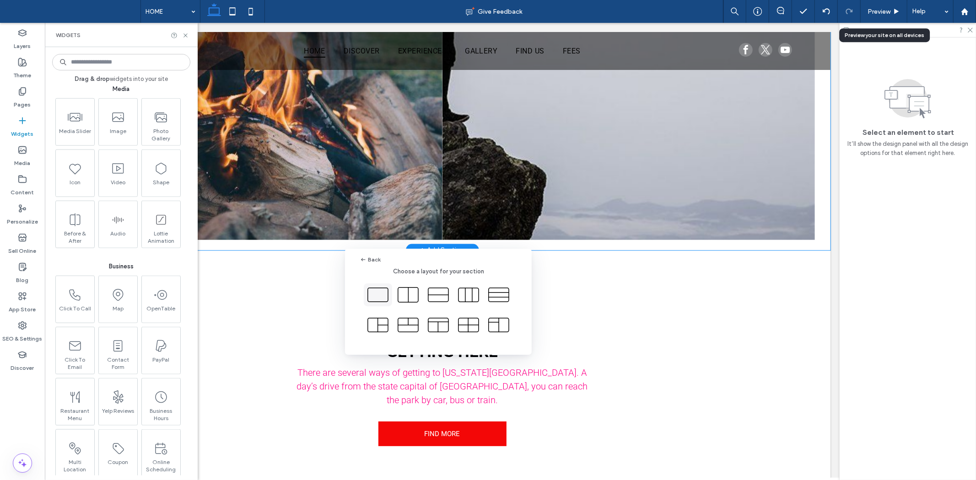
click at [387, 295] on icon at bounding box center [377, 295] width 23 height 23
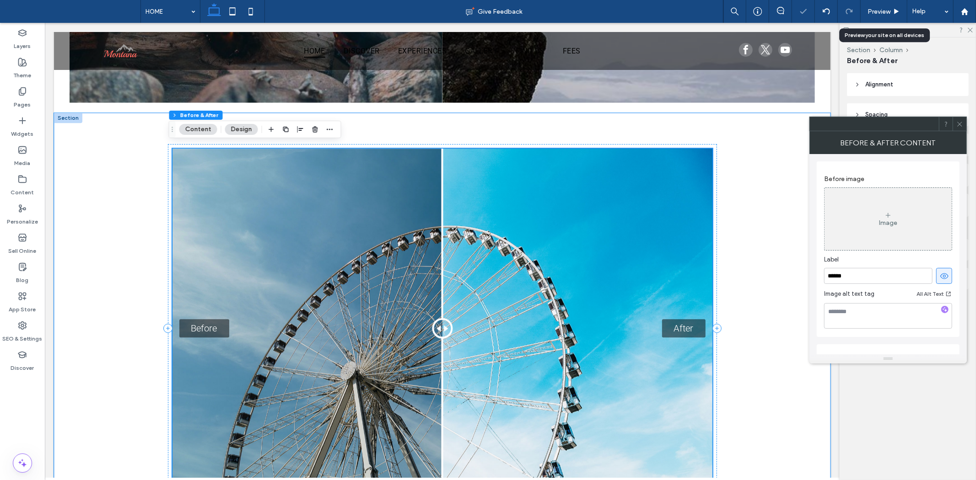
scroll to position [1967, 0]
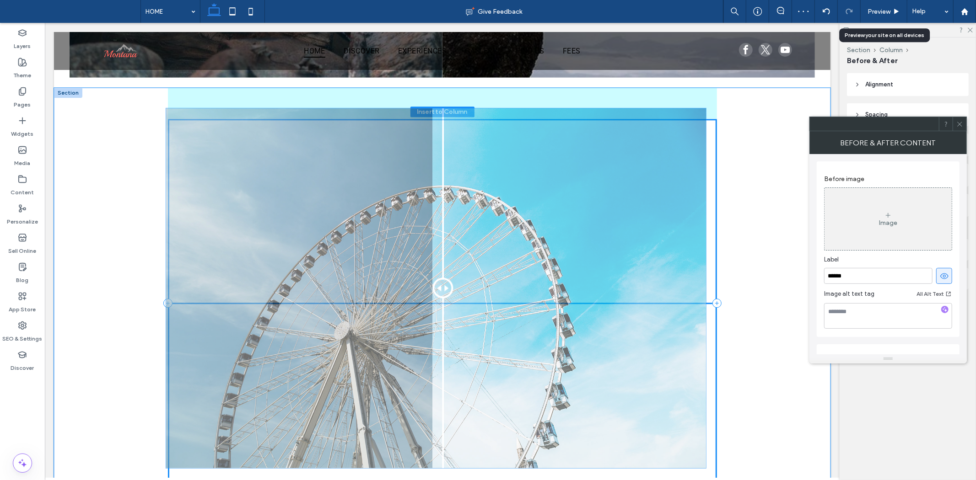
drag, startPoint x: 437, startPoint y: 287, endPoint x: 445, endPoint y: 287, distance: 7.3
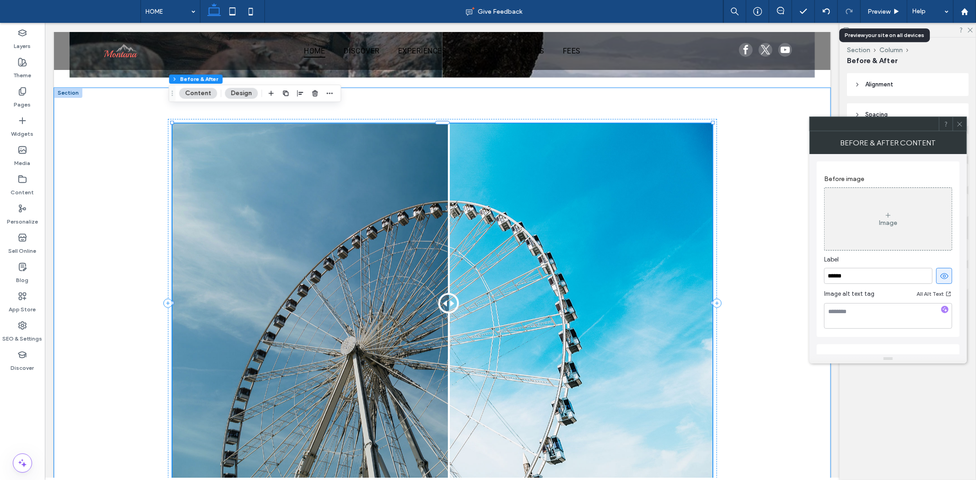
click at [444, 293] on div at bounding box center [447, 303] width 21 height 21
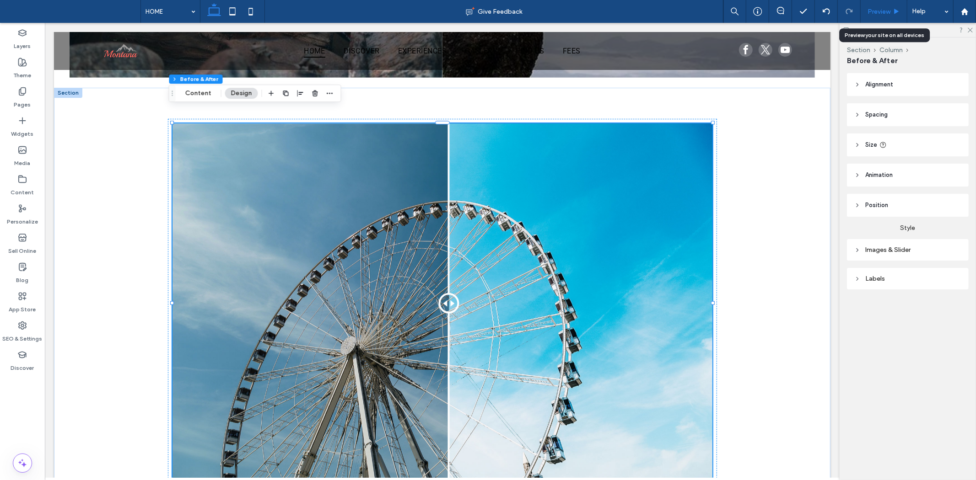
click at [886, 11] on span "Preview" at bounding box center [878, 12] width 23 height 8
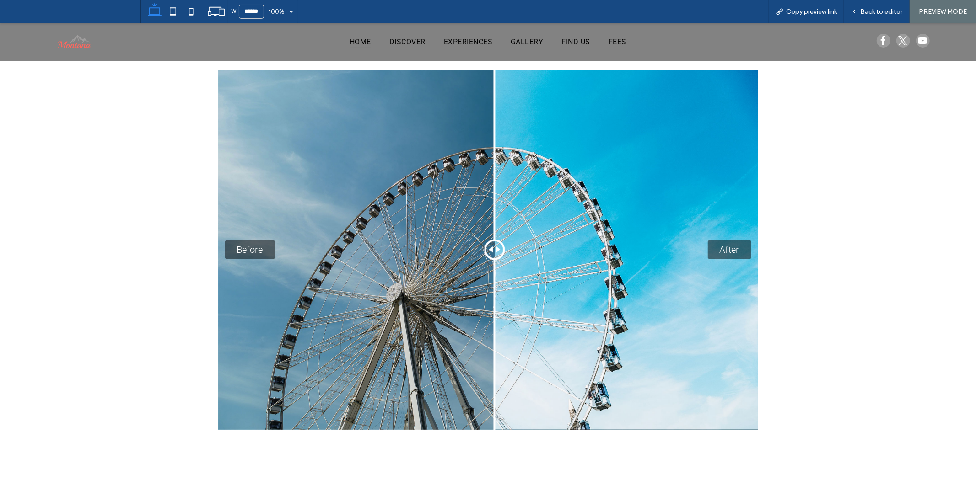
scroll to position [2407, 0]
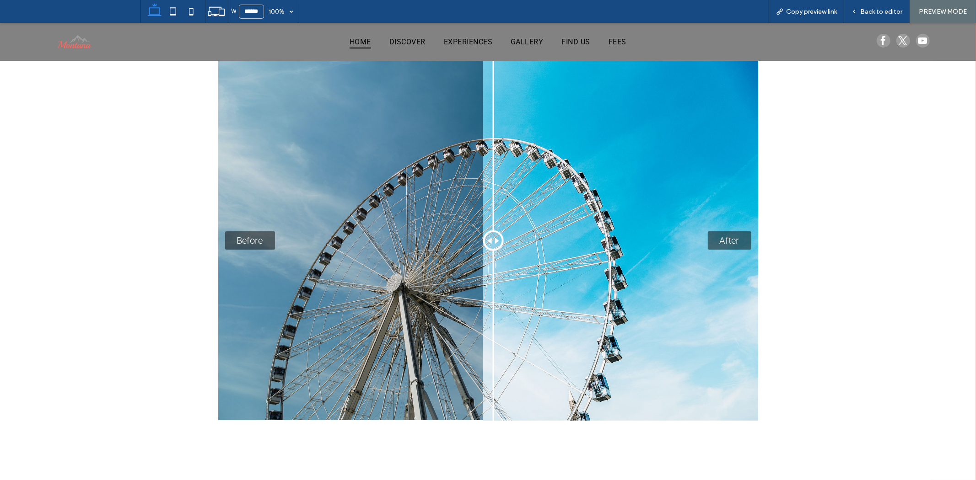
drag, startPoint x: 491, startPoint y: 223, endPoint x: 479, endPoint y: 248, distance: 28.4
click at [479, 248] on div "Before After" at bounding box center [488, 240] width 540 height 360
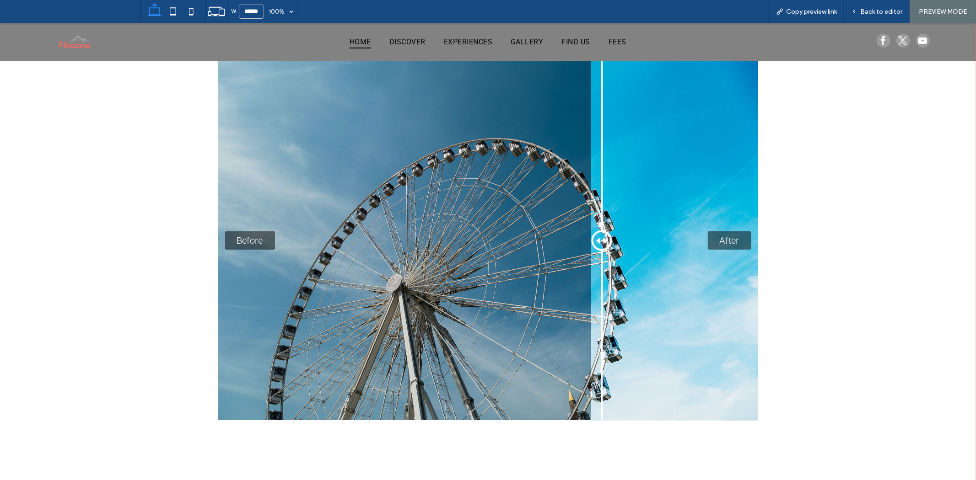
drag, startPoint x: 480, startPoint y: 226, endPoint x: 723, endPoint y: 262, distance: 245.6
click at [725, 262] on div "Before After" at bounding box center [488, 240] width 540 height 360
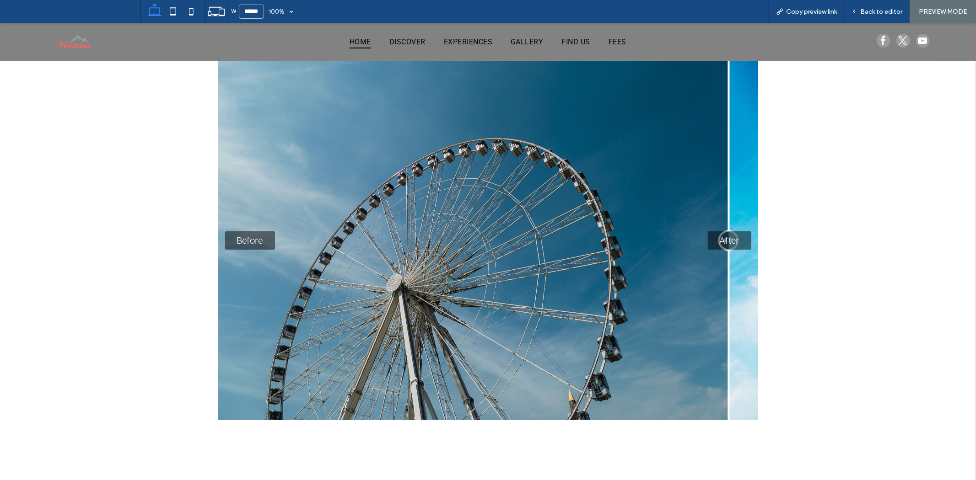
drag, startPoint x: 684, startPoint y: 263, endPoint x: 486, endPoint y: 263, distance: 198.1
click at [486, 263] on div "Before After" at bounding box center [488, 240] width 540 height 360
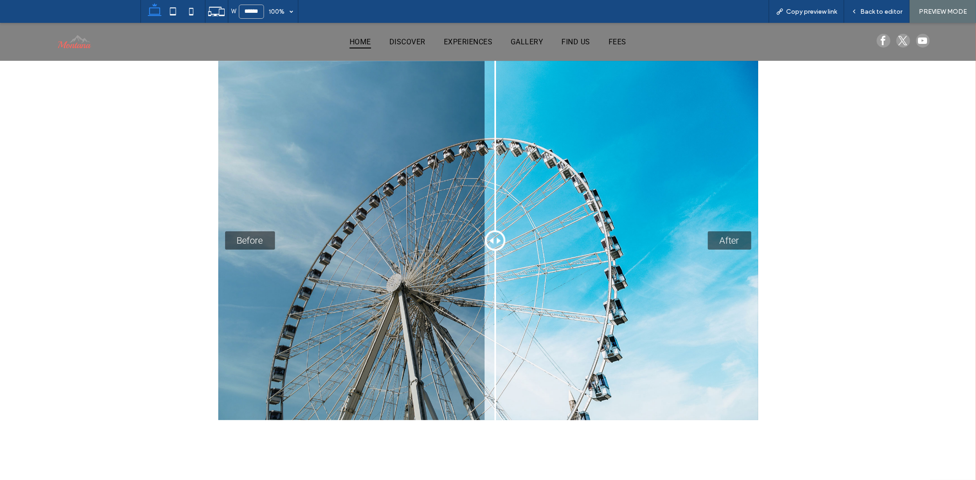
drag, startPoint x: 724, startPoint y: 218, endPoint x: 603, endPoint y: 221, distance: 121.3
click at [505, 230] on div at bounding box center [494, 240] width 21 height 21
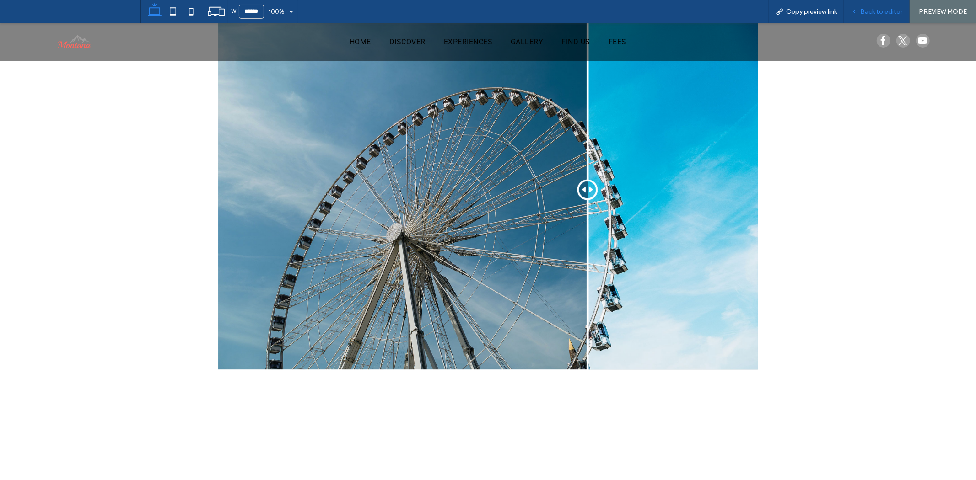
click at [882, 12] on span "Back to editor" at bounding box center [881, 12] width 42 height 8
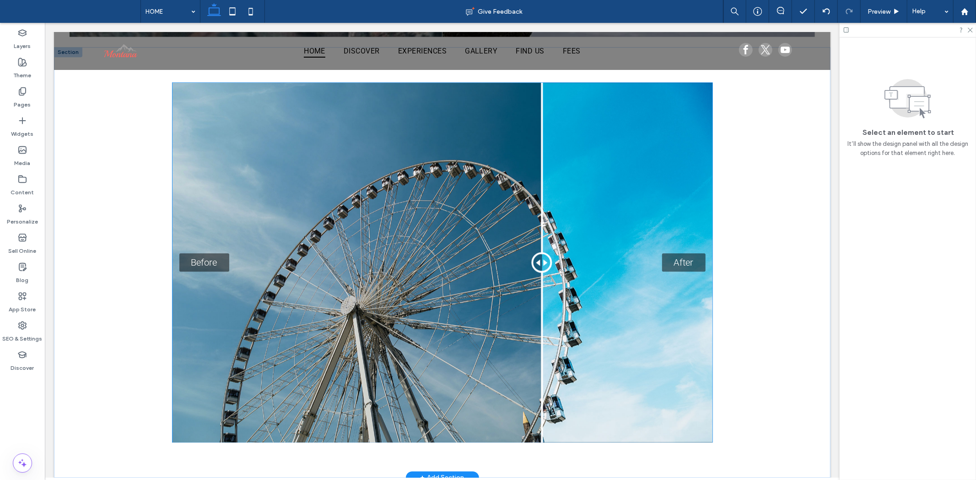
scroll to position [1929, 0]
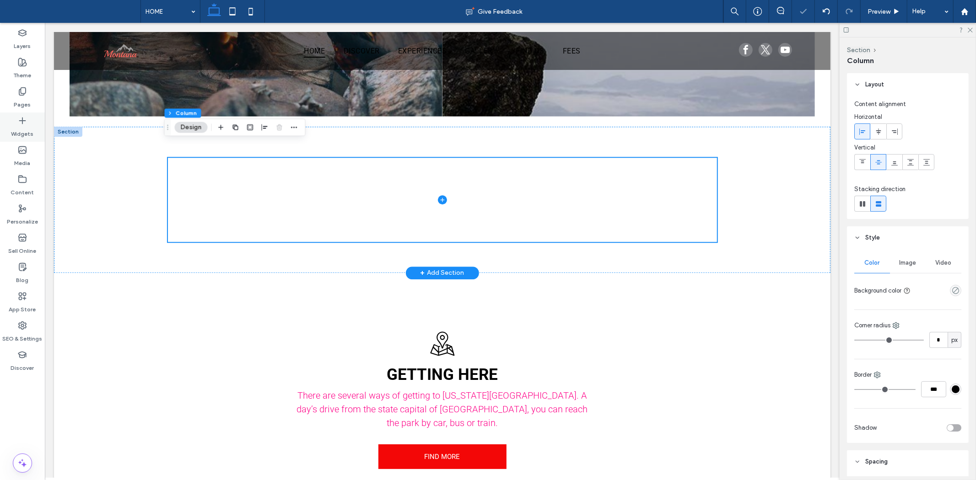
click at [28, 126] on label "Widgets" at bounding box center [22, 131] width 22 height 13
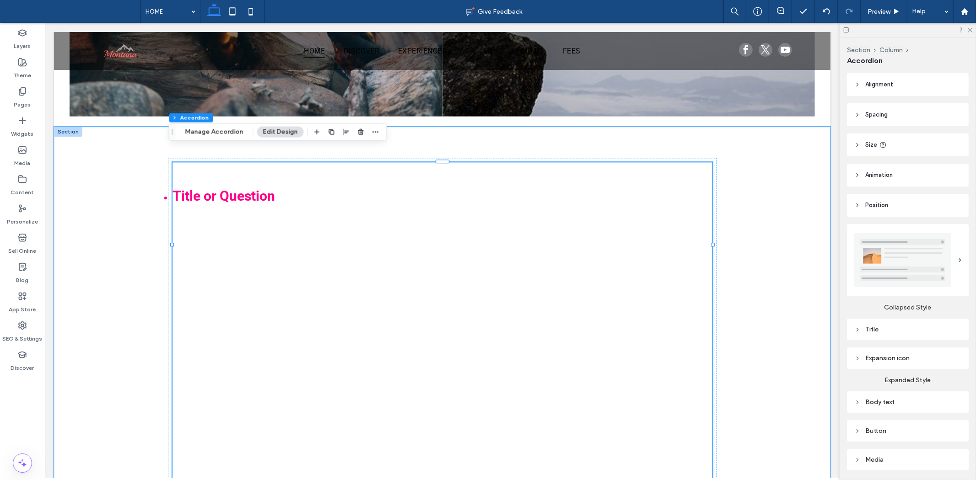
click at [275, 188] on span "Title or Question" at bounding box center [223, 196] width 102 height 16
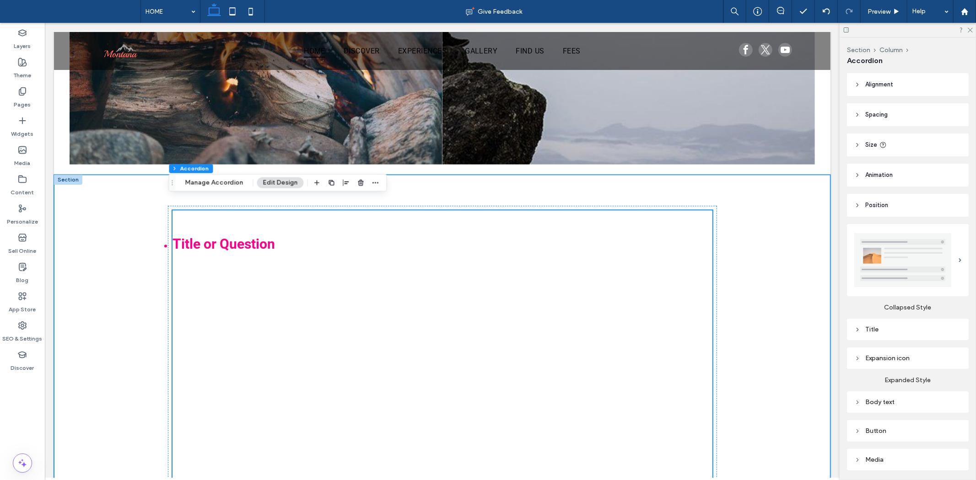
scroll to position [1878, 0]
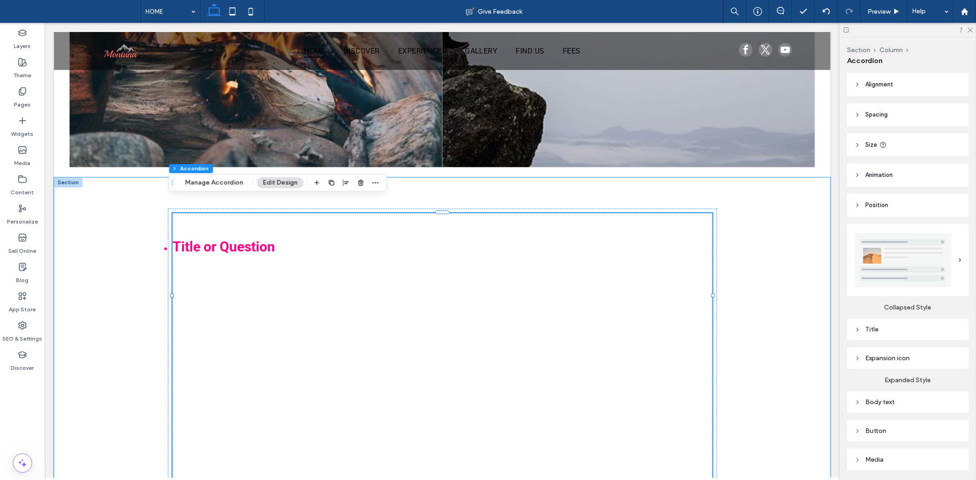
click at [275, 238] on span "Title or Question" at bounding box center [223, 246] width 102 height 16
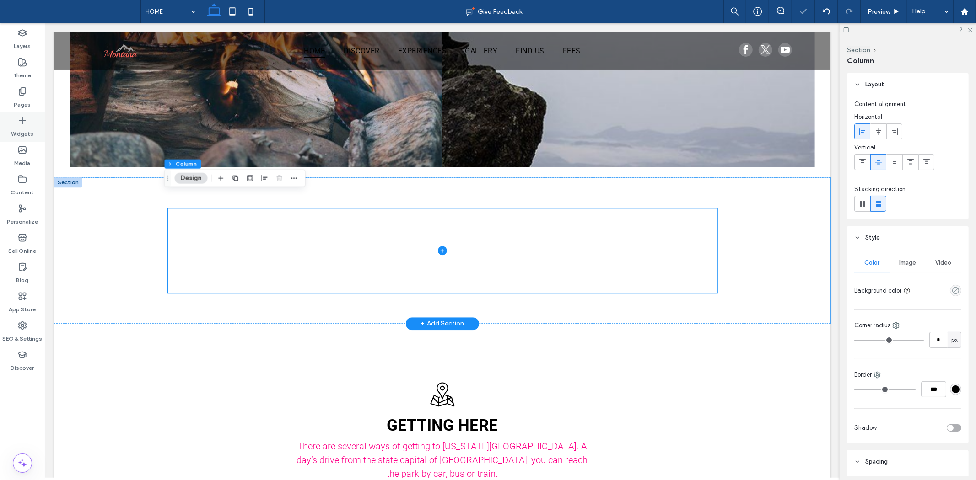
click at [24, 121] on icon at bounding box center [22, 120] width 9 height 9
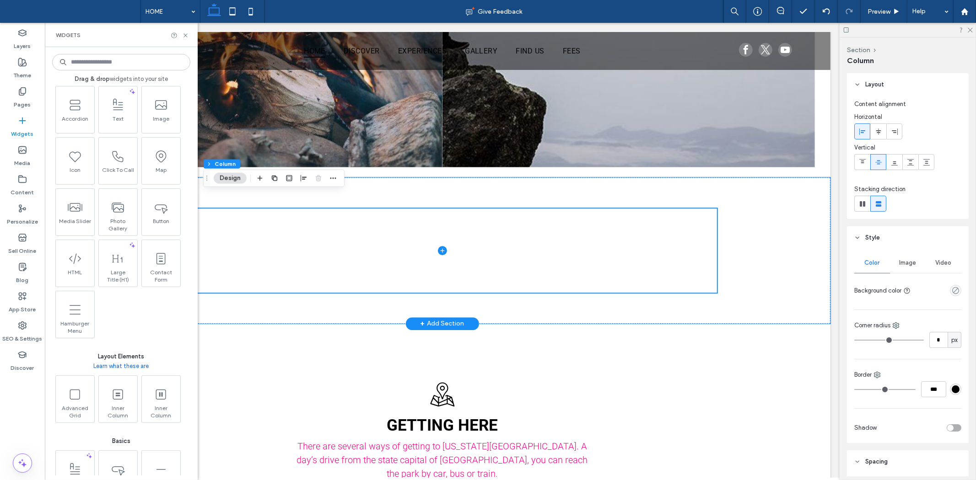
scroll to position [305, 0]
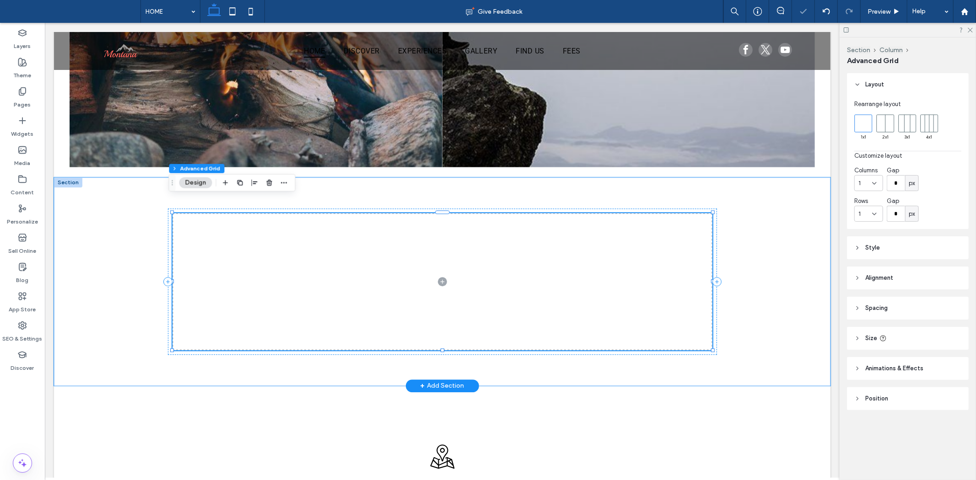
click at [417, 290] on span at bounding box center [442, 281] width 540 height 137
click at [899, 127] on rect at bounding box center [906, 123] width 17 height 17
click at [937, 128] on rect at bounding box center [928, 123] width 17 height 17
click at [876, 241] on header "Style" at bounding box center [908, 247] width 122 height 23
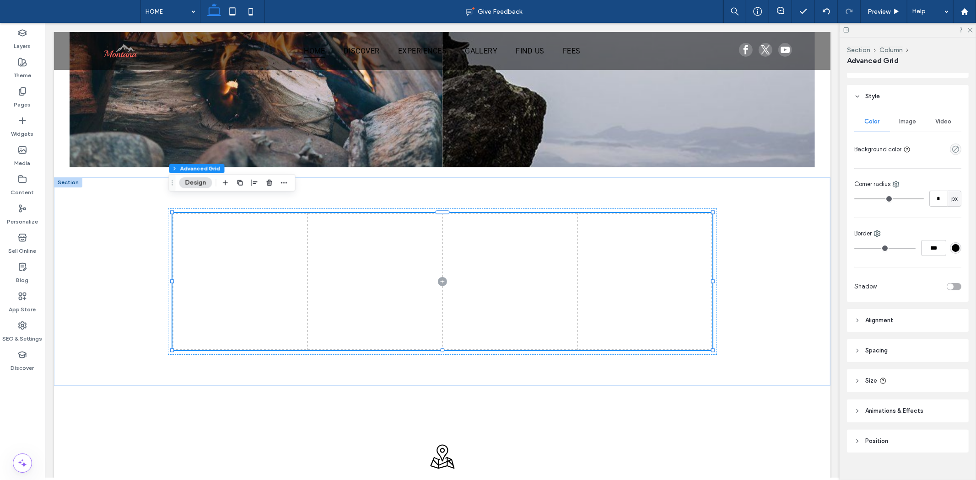
scroll to position [152, 0]
click at [947, 285] on div "toggle" at bounding box center [950, 286] width 6 height 6
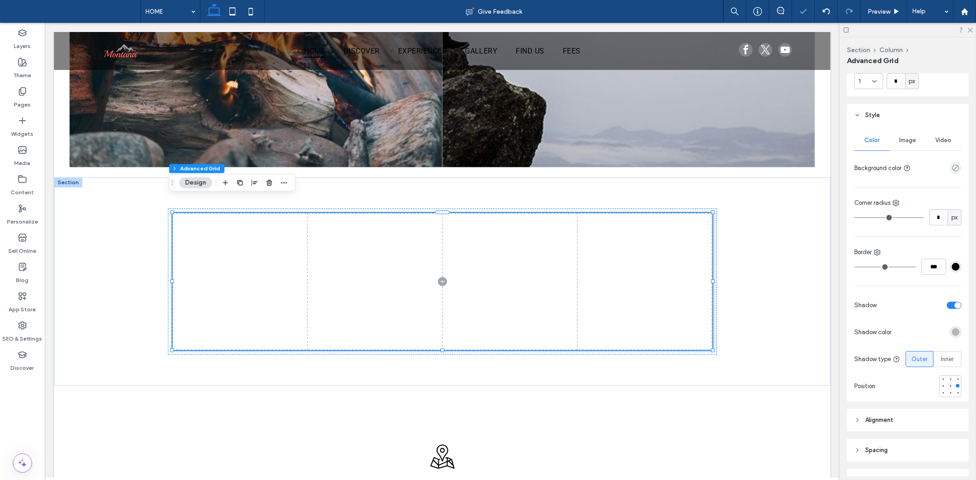
scroll to position [102, 0]
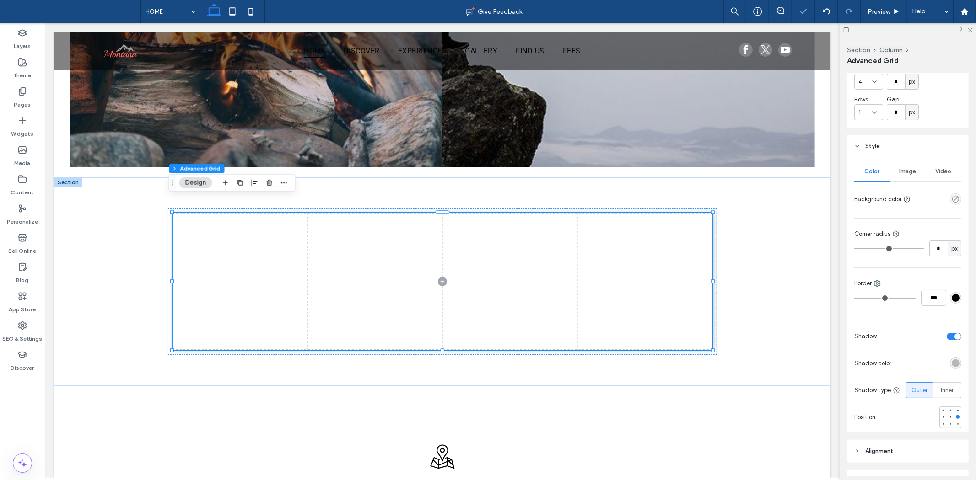
click at [902, 168] on span "Image" at bounding box center [907, 171] width 17 height 7
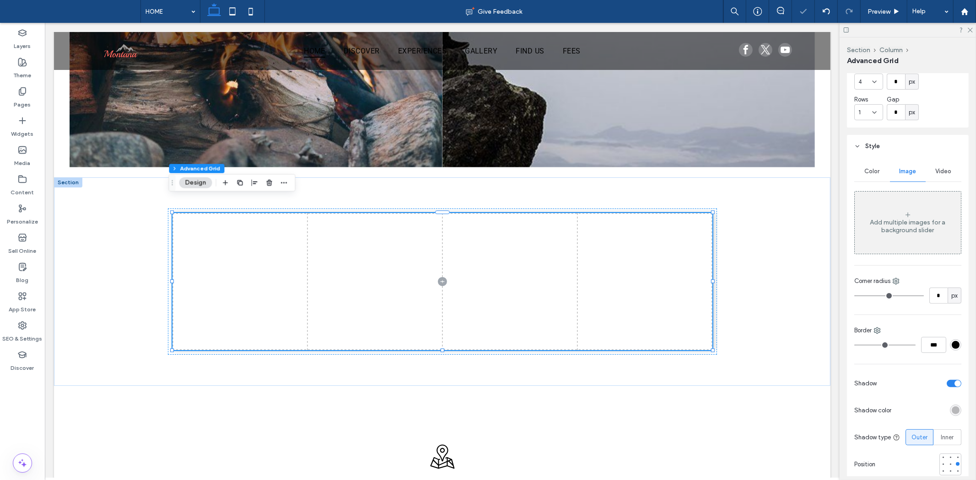
click at [859, 170] on div "Color" at bounding box center [872, 171] width 36 height 20
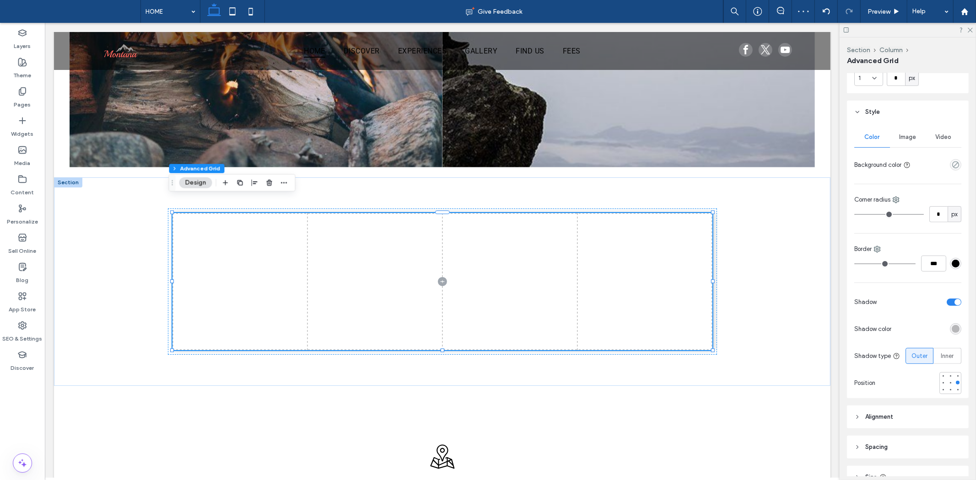
scroll to position [244, 0]
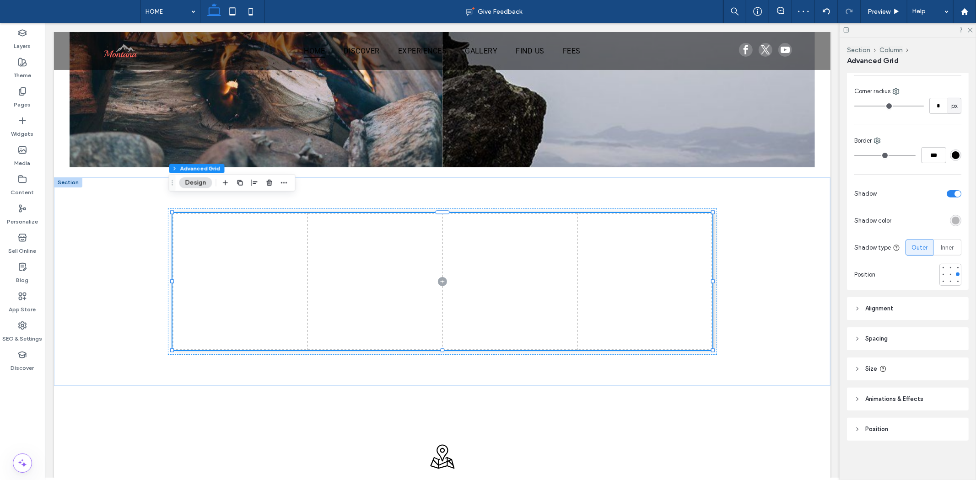
click at [892, 312] on span "Alignment" at bounding box center [879, 308] width 28 height 9
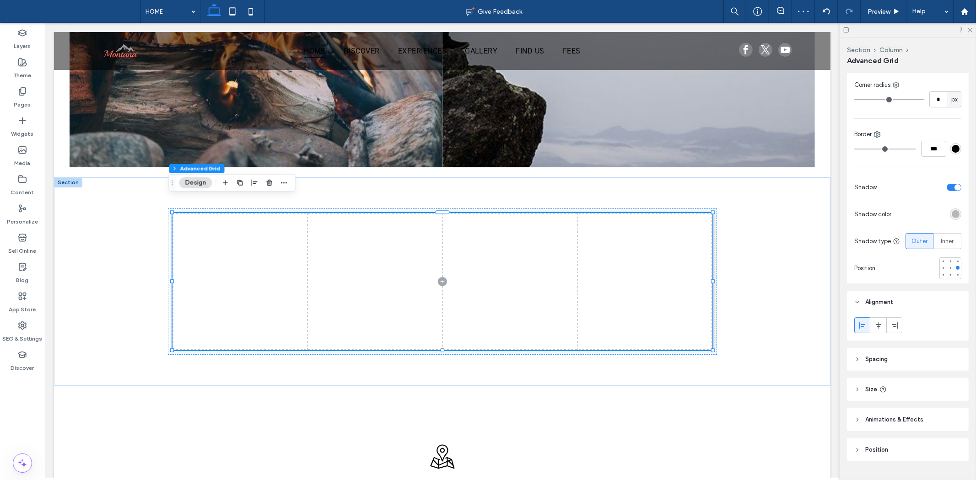
scroll to position [271, 0]
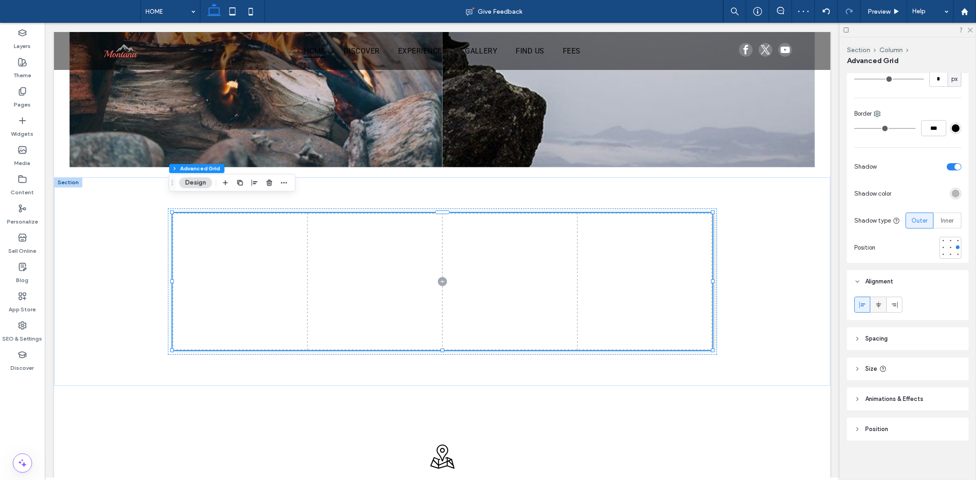
click at [884, 308] on div at bounding box center [877, 304] width 15 height 15
click at [893, 348] on header "Spacing" at bounding box center [908, 339] width 122 height 23
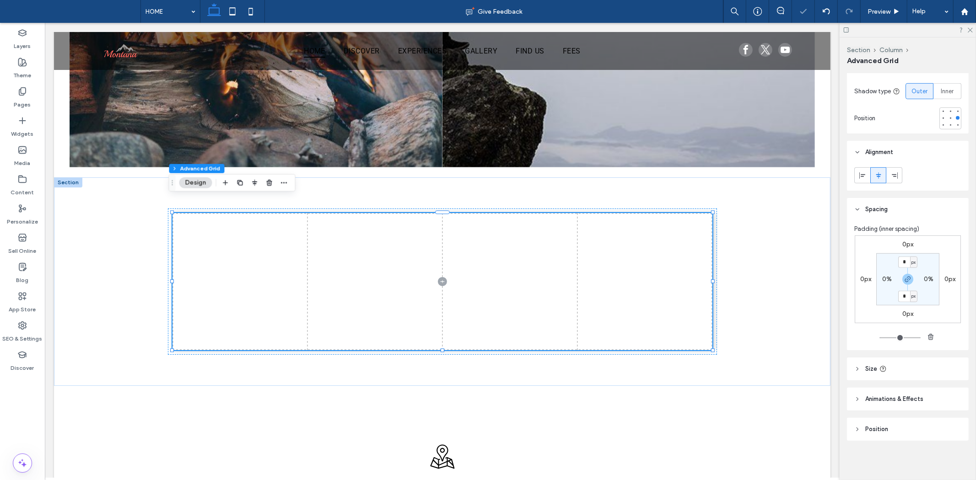
click at [897, 373] on header "Size" at bounding box center [908, 369] width 122 height 23
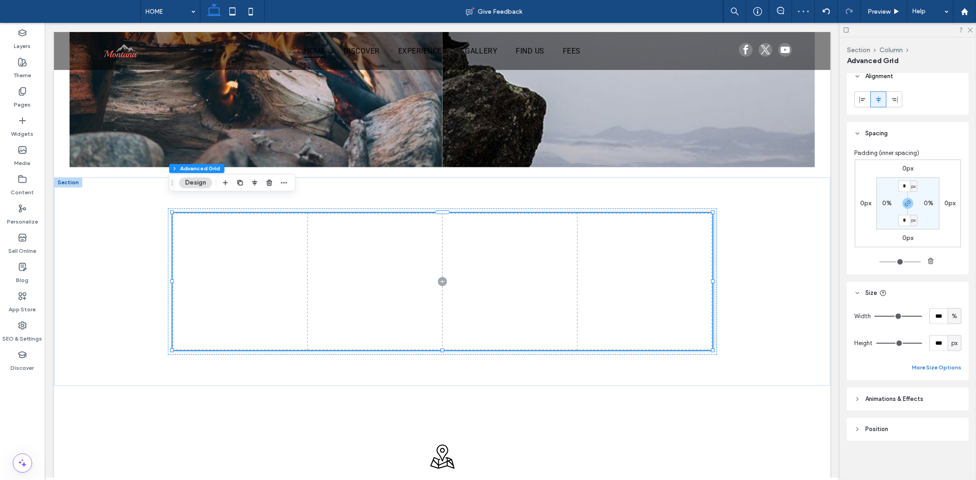
drag, startPoint x: 906, startPoint y: 403, endPoint x: 911, endPoint y: 369, distance: 35.1
click at [906, 403] on header "Animations & Effects" at bounding box center [908, 399] width 122 height 23
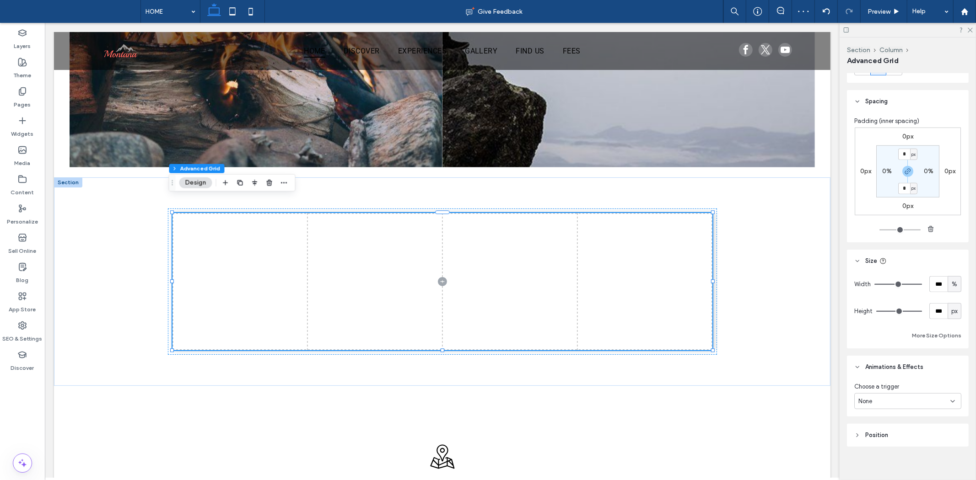
scroll to position [515, 0]
click at [888, 396] on div "None" at bounding box center [904, 395] width 92 height 9
click at [894, 446] on div "Entrance" at bounding box center [905, 443] width 101 height 16
click at [897, 432] on div "None" at bounding box center [904, 429] width 92 height 9
click at [890, 398] on div "Rotate In" at bounding box center [905, 397] width 101 height 16
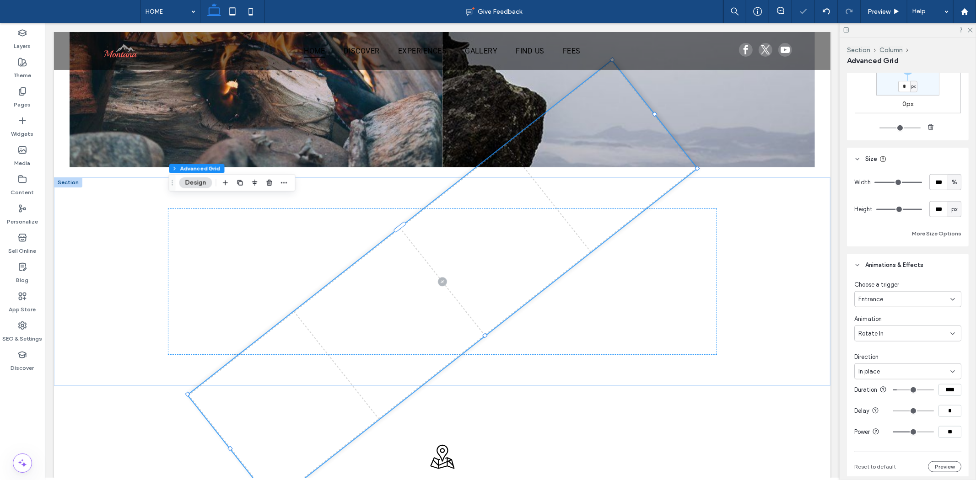
scroll to position [688, 0]
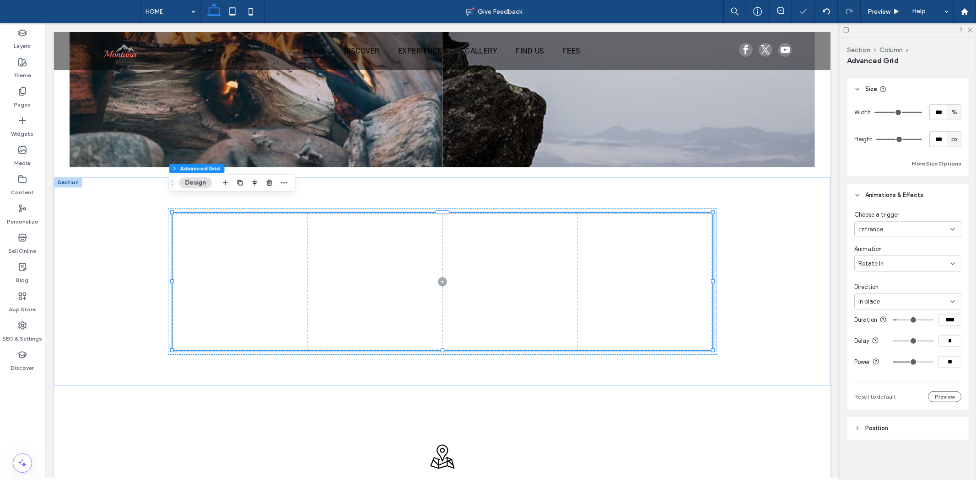
click at [907, 297] on div "In place" at bounding box center [904, 301] width 92 height 9
click at [895, 259] on div "Rotate In" at bounding box center [904, 263] width 92 height 9
click at [903, 297] on div "Slide In" at bounding box center [905, 304] width 101 height 16
click at [892, 259] on div "Slide In" at bounding box center [904, 263] width 92 height 9
click at [886, 306] on div "Slide In" at bounding box center [905, 304] width 101 height 16
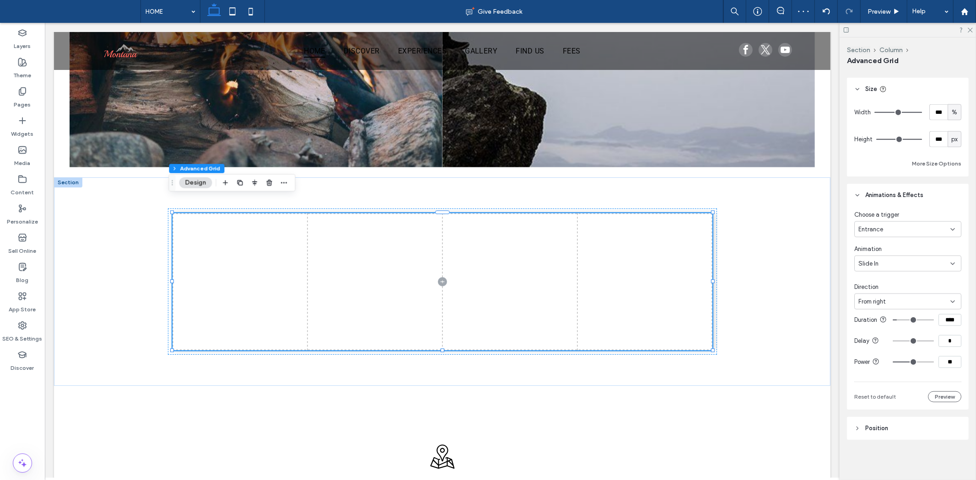
click at [885, 259] on div "Slide In" at bounding box center [904, 263] width 92 height 9
click at [885, 318] on div "Swing" at bounding box center [905, 320] width 101 height 16
click at [884, 426] on span "Position" at bounding box center [876, 428] width 23 height 9
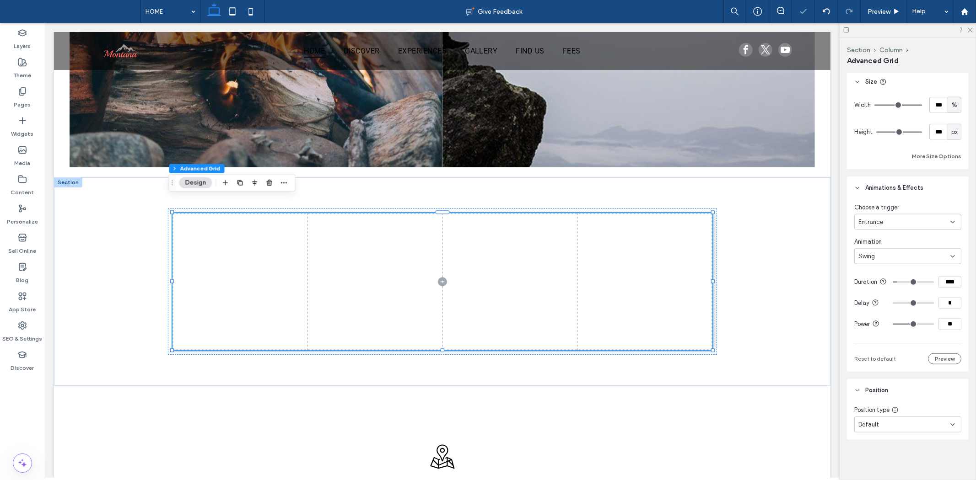
scroll to position [695, 0]
click at [890, 419] on div "Default" at bounding box center [907, 425] width 107 height 16
click at [890, 458] on div "Layout Rearrange layout 1 x 1 2 x 1 3 x 1 4 x 1 Customize layout Columns 4 Gap …" at bounding box center [911, 274] width 128 height 403
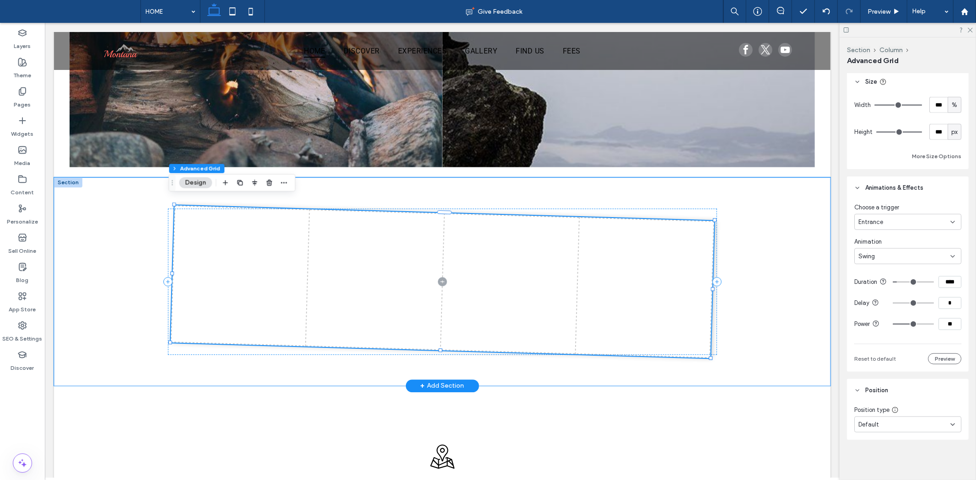
click at [502, 295] on span at bounding box center [441, 281] width 543 height 153
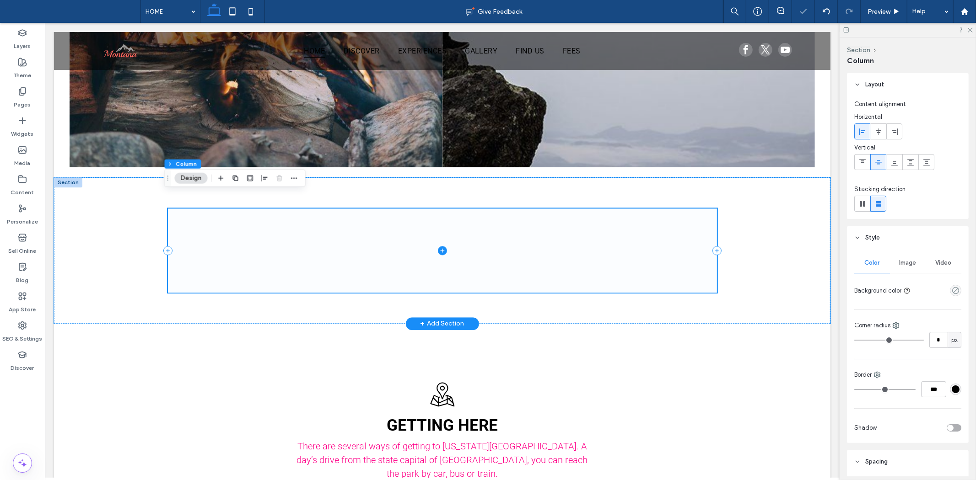
click at [444, 236] on span at bounding box center [441, 250] width 549 height 84
click at [440, 250] on icon at bounding box center [442, 250] width 4 height 0
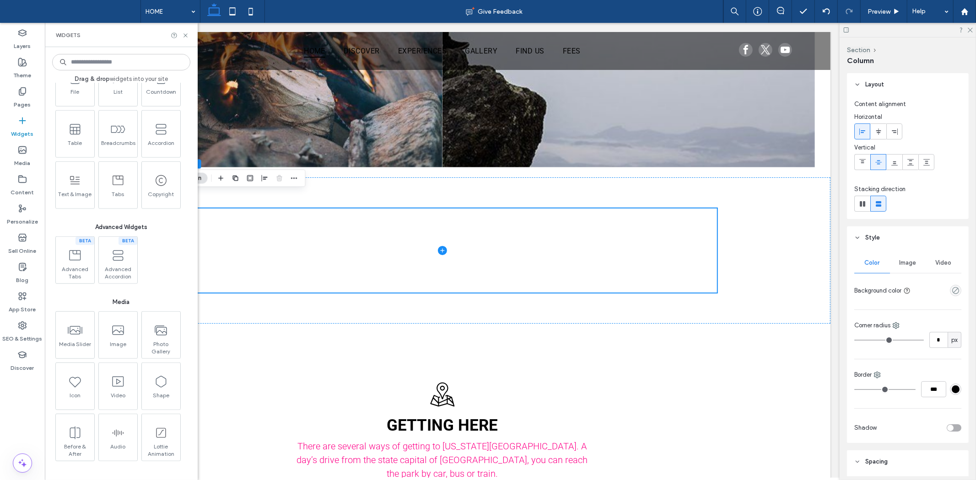
scroll to position [629, 0]
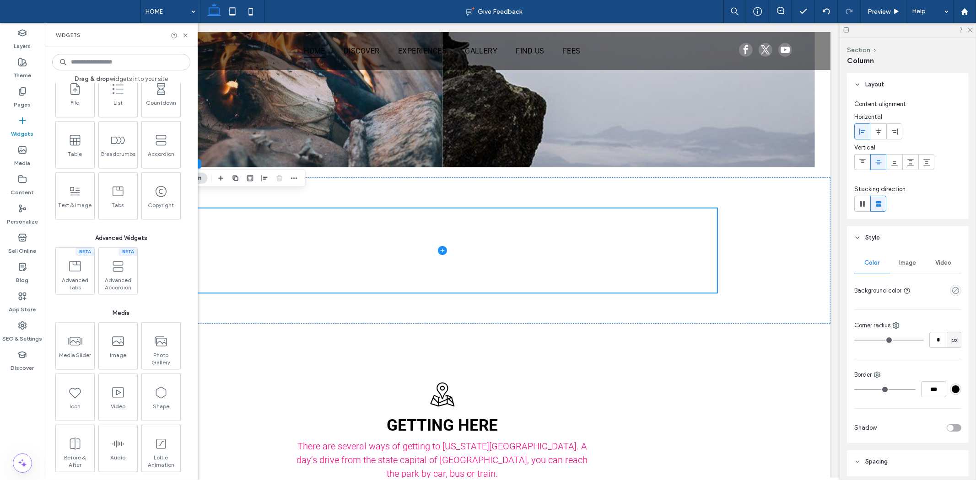
click at [159, 303] on div "Media" at bounding box center [121, 309] width 138 height 18
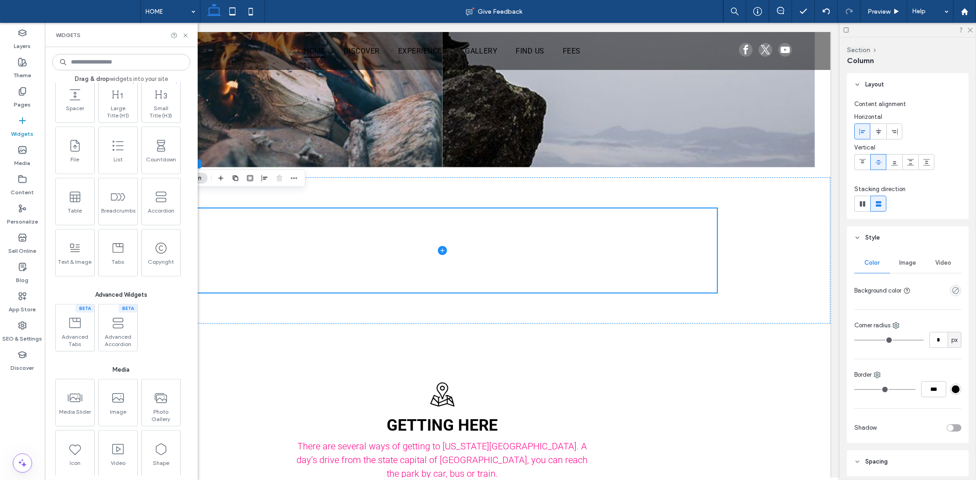
scroll to position [508, 0]
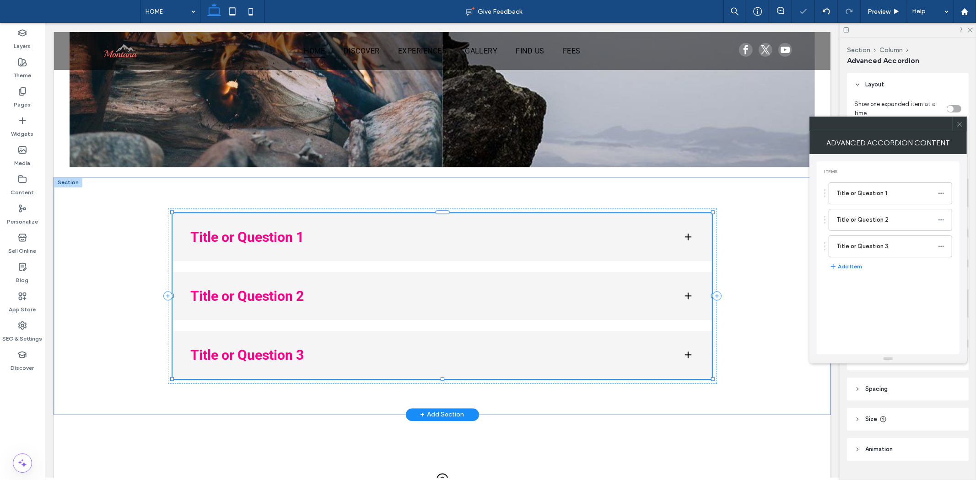
type input "**"
type input "****"
type input "*"
type input "**"
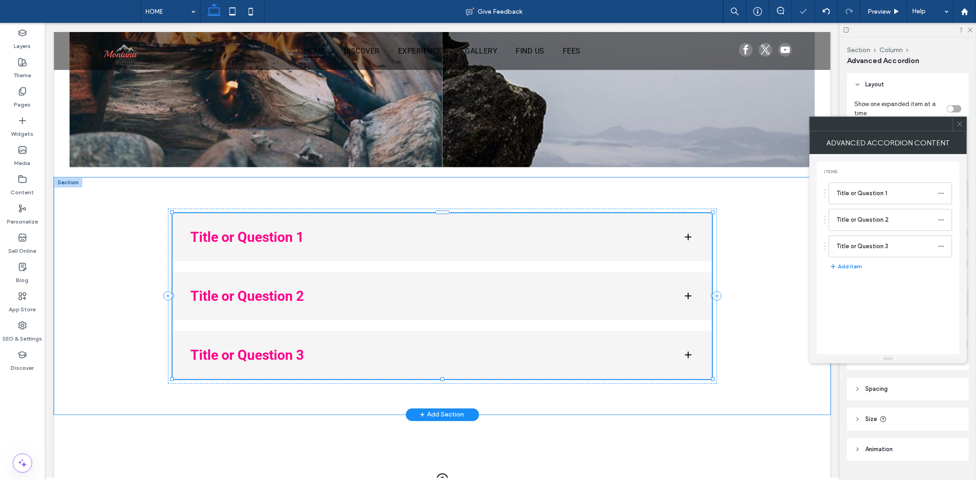
type input "****"
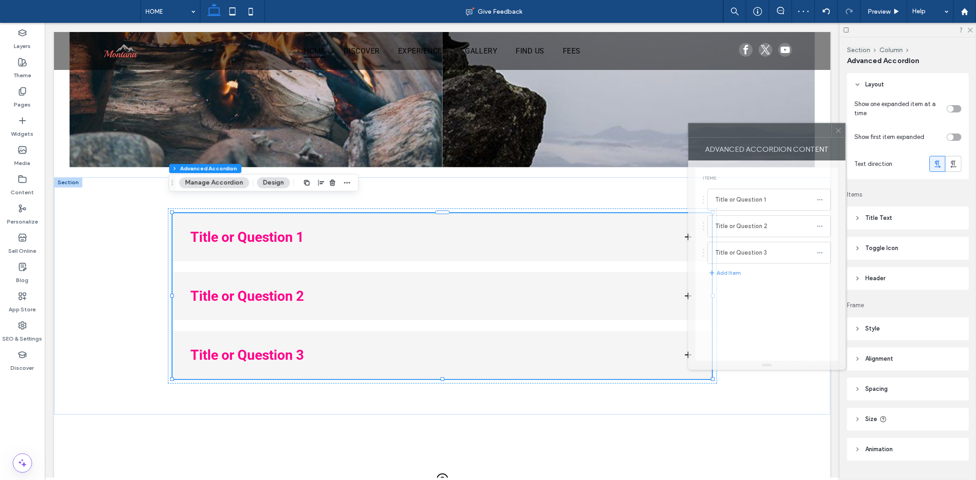
drag, startPoint x: 910, startPoint y: 145, endPoint x: 741, endPoint y: 142, distance: 169.3
click at [741, 143] on div "Advanced Accordion Content" at bounding box center [766, 149] width 157 height 23
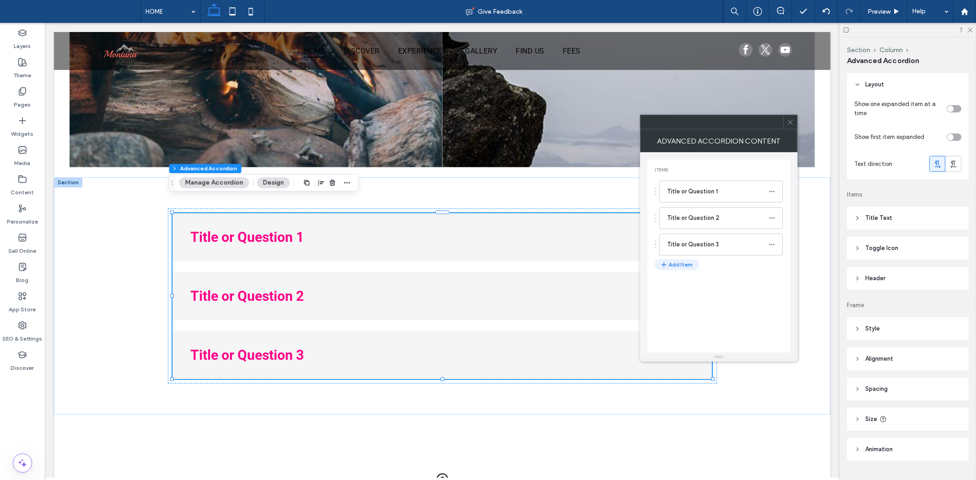
click at [677, 263] on button "Add Item" at bounding box center [677, 264] width 44 height 11
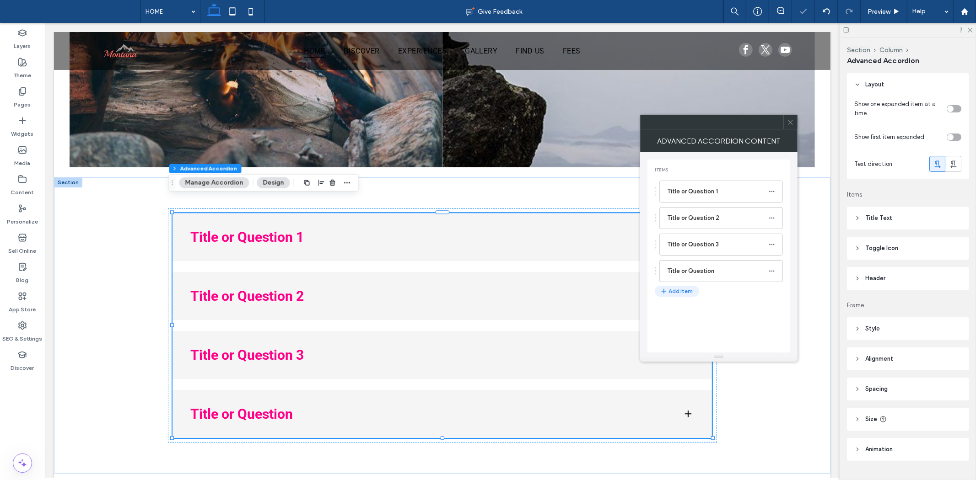
click at [684, 295] on button "Add Item" at bounding box center [677, 291] width 44 height 11
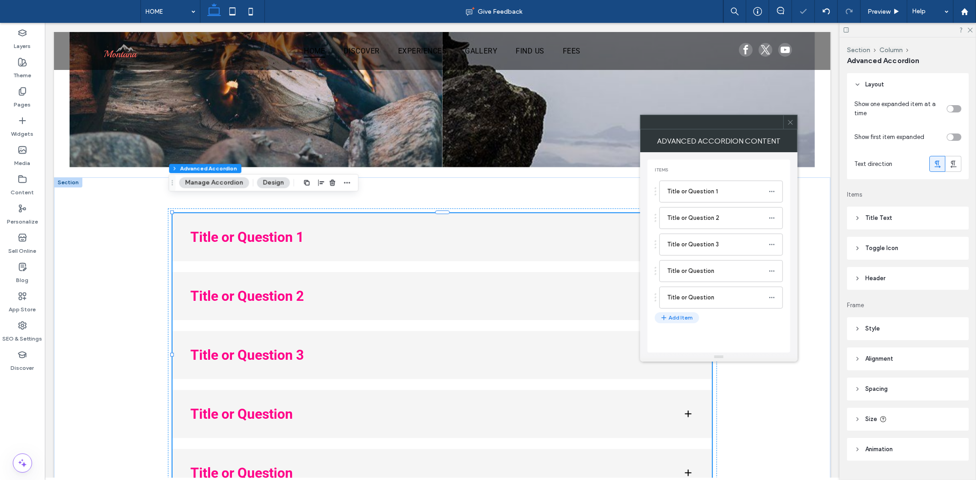
click at [681, 318] on button "Add Item" at bounding box center [677, 317] width 44 height 11
click at [736, 278] on label "Title or Question" at bounding box center [718, 271] width 102 height 18
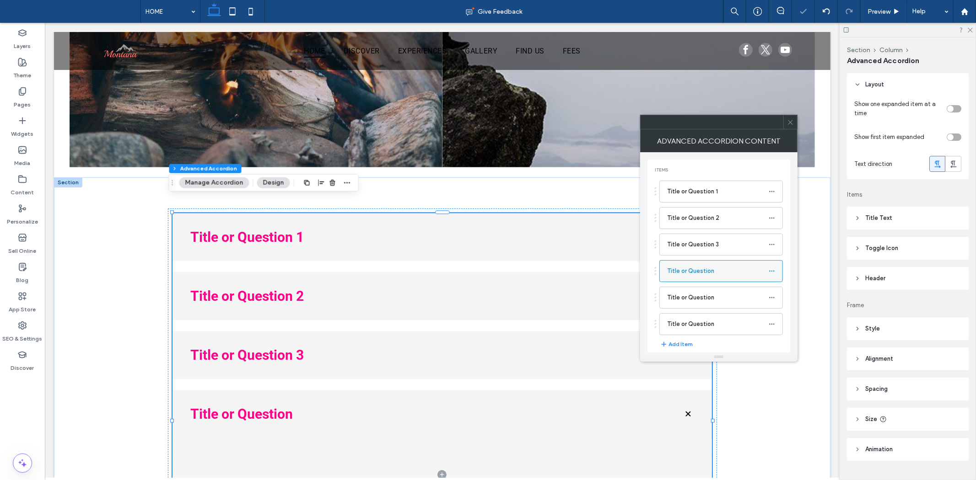
click at [772, 269] on icon at bounding box center [771, 271] width 6 height 6
click at [738, 346] on div "Items Title or Question 1 Title or Question 2 Title or Question 3 Title or Ques…" at bounding box center [718, 254] width 143 height 198
click at [792, 125] on icon at bounding box center [790, 122] width 7 height 7
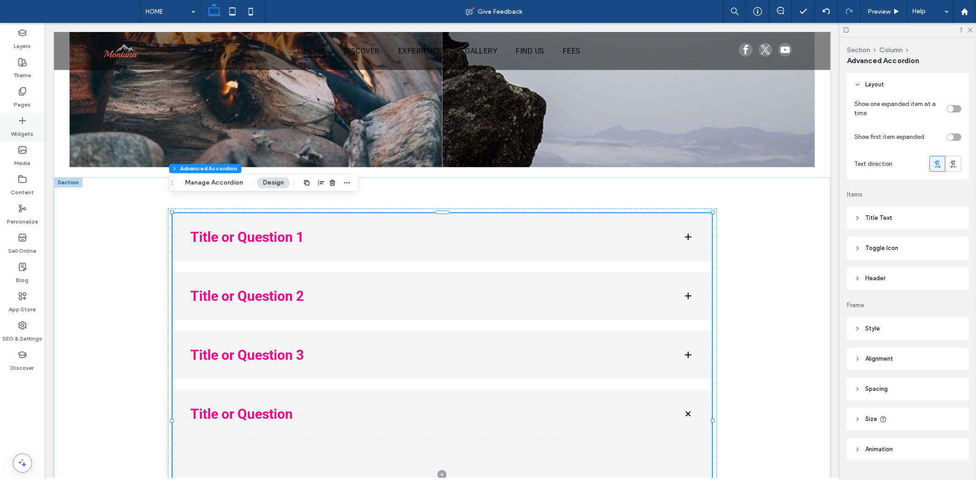
click at [33, 126] on div "Widgets" at bounding box center [22, 127] width 45 height 29
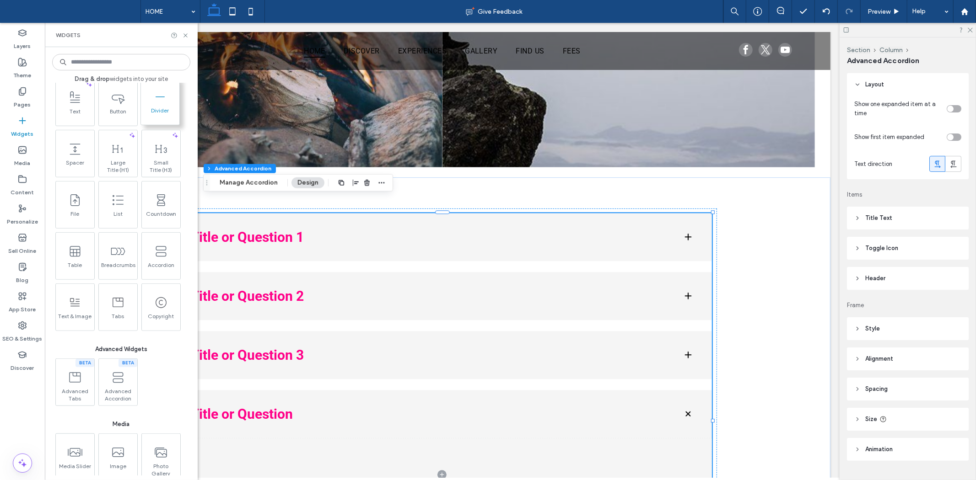
scroll to position [559, 0]
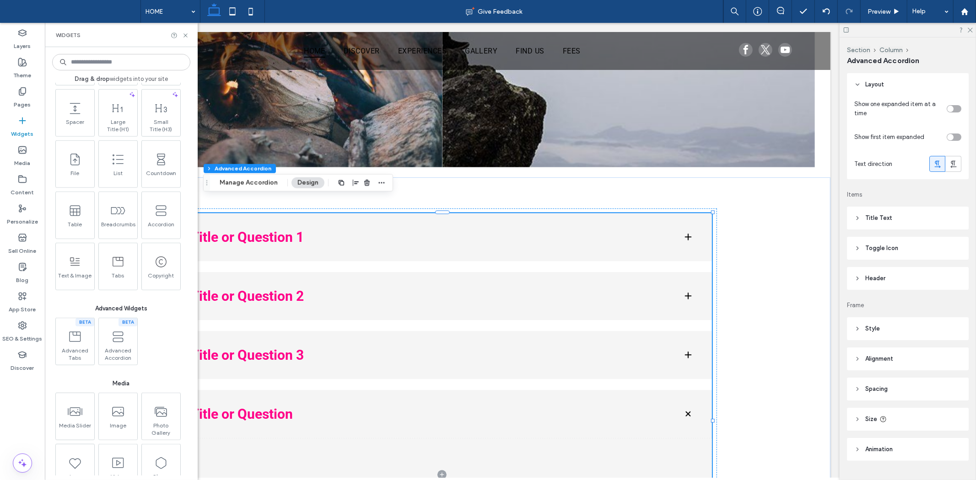
click at [161, 352] on div "BETA Advanced Tabs BETA Advanced Accordion" at bounding box center [122, 342] width 138 height 48
click at [118, 344] on span at bounding box center [117, 336] width 38 height 21
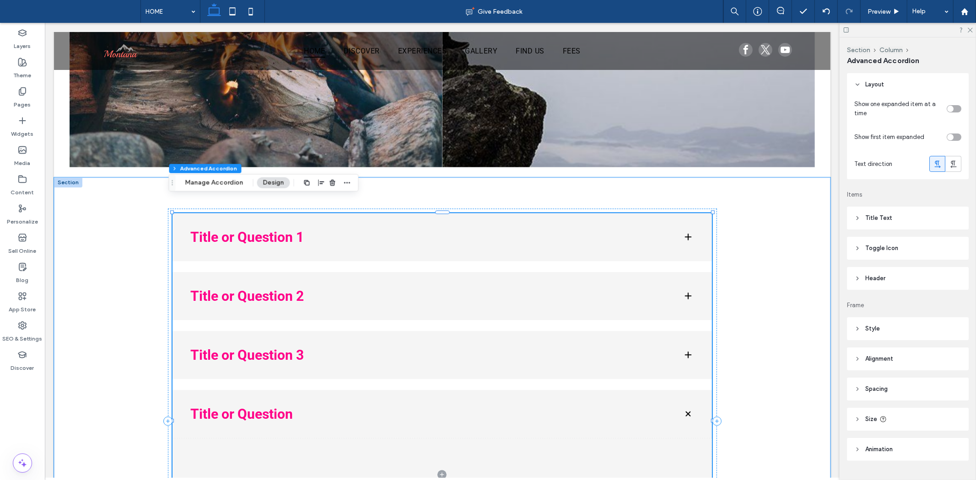
scroll to position [21, 0]
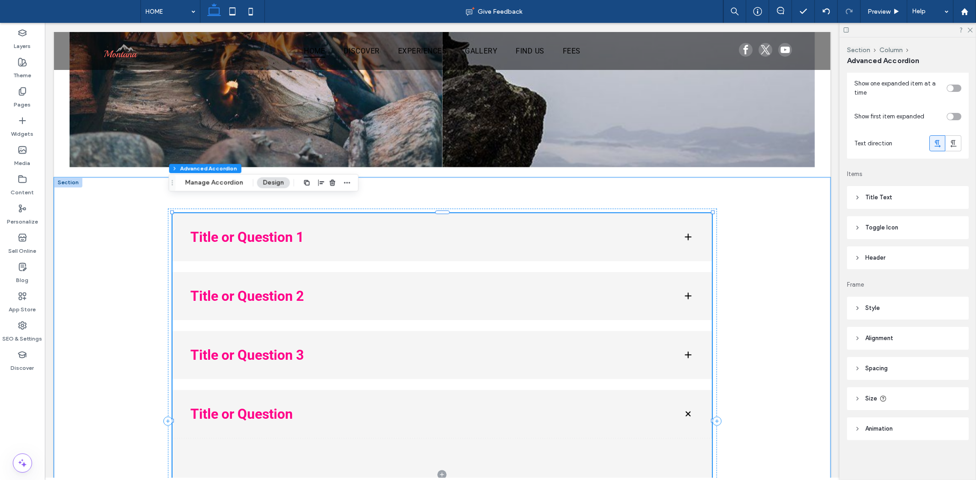
click at [683, 228] on div "Title or Question 1" at bounding box center [442, 237] width 540 height 48
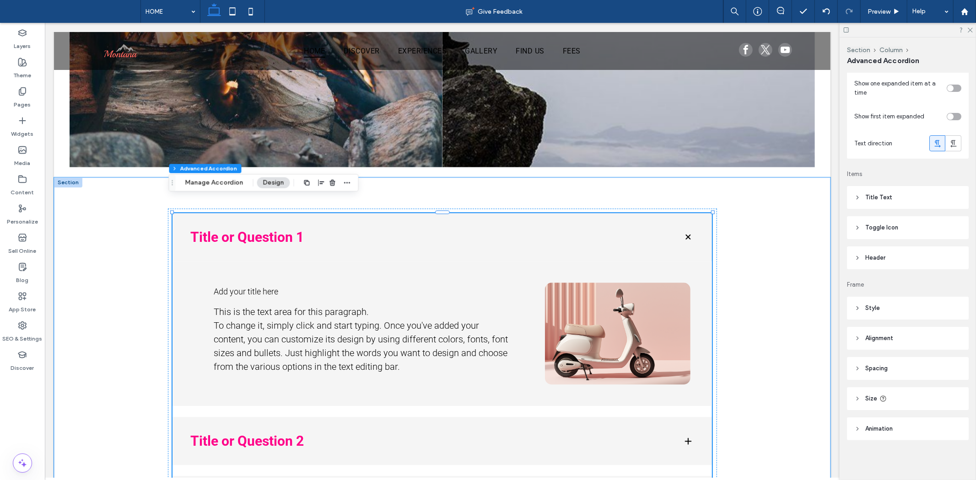
click at [686, 229] on div "Title or Question 1" at bounding box center [442, 237] width 540 height 48
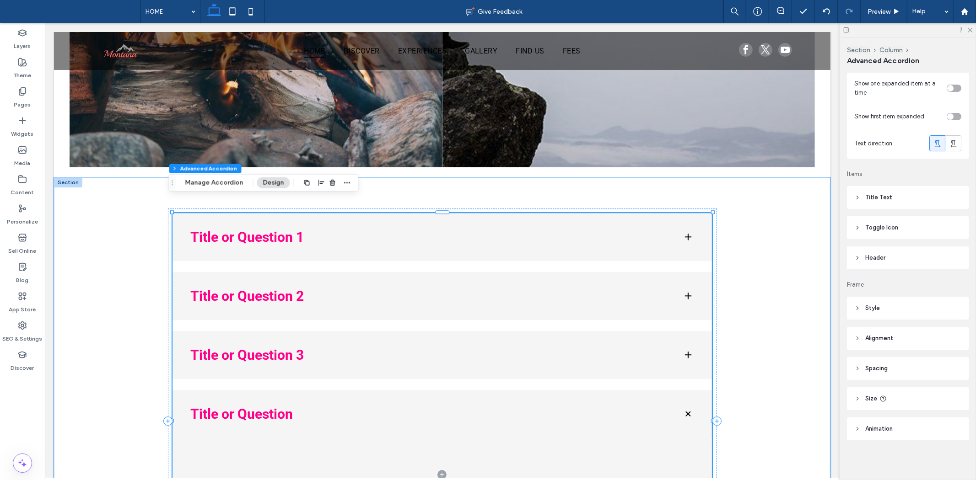
type input "**"
click at [685, 231] on span at bounding box center [687, 236] width 11 height 11
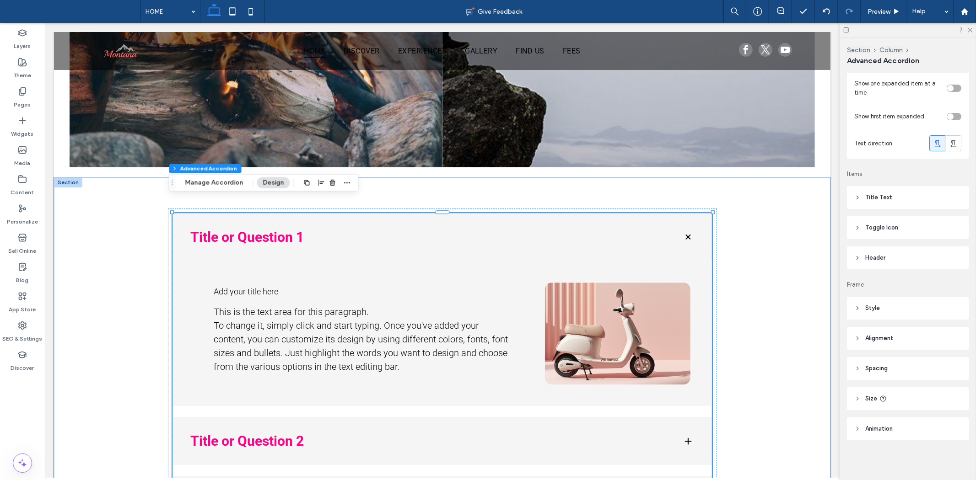
click at [685, 230] on span at bounding box center [687, 236] width 13 height 13
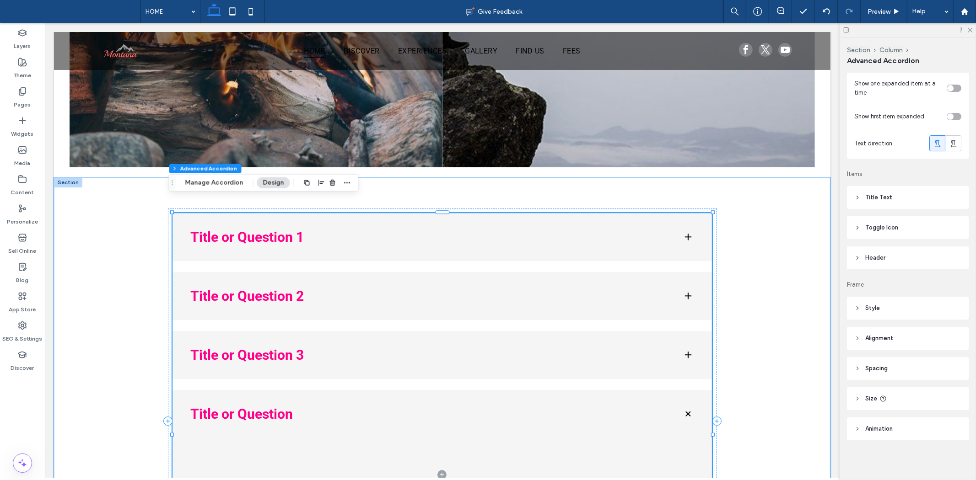
click at [685, 231] on span at bounding box center [687, 236] width 11 height 11
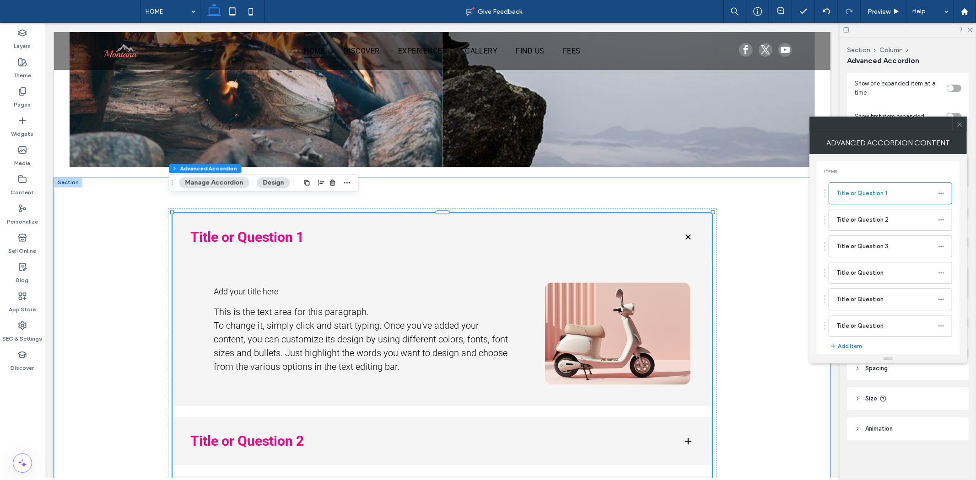
click at [685, 230] on span at bounding box center [687, 236] width 13 height 13
